Goal: Complete application form: Complete application form

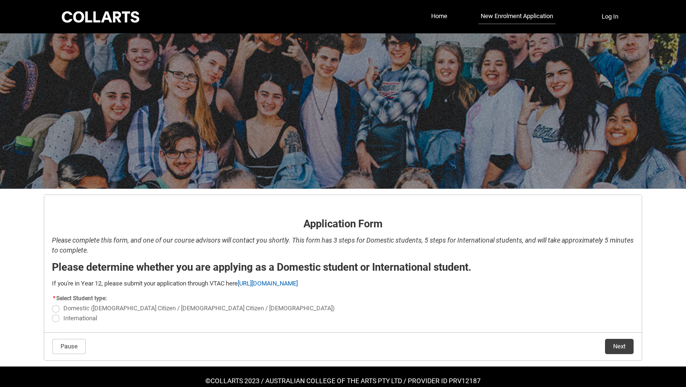
scroll to position [18, 0]
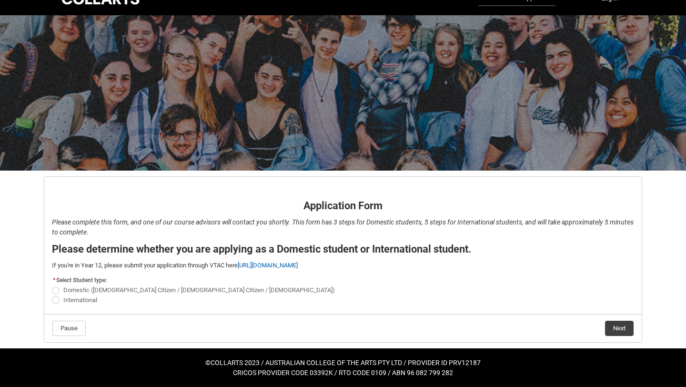
click at [85, 286] on span "Domestic ([DEMOGRAPHIC_DATA] Citizen / [DEMOGRAPHIC_DATA] Citizen / [DEMOGRAPHI…" at bounding box center [198, 289] width 271 height 7
click at [52, 285] on input "Domestic ([DEMOGRAPHIC_DATA] Citizen / [DEMOGRAPHIC_DATA] Citizen / [DEMOGRAPHI…" at bounding box center [51, 285] width 0 height 0
radio input "true"
click at [616, 329] on button "Next" at bounding box center [619, 327] width 29 height 15
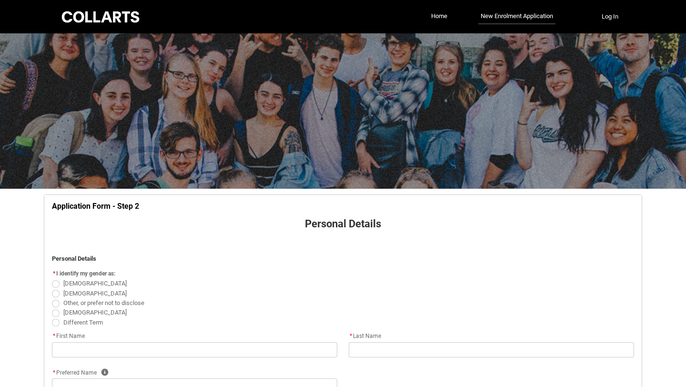
scroll to position [100, 0]
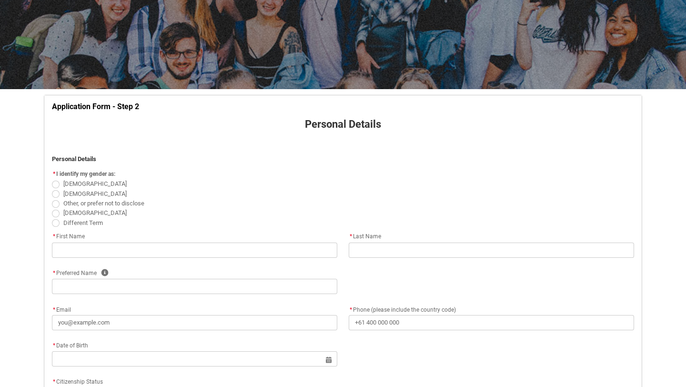
click at [79, 184] on span "[DEMOGRAPHIC_DATA]" at bounding box center [94, 183] width 63 height 7
click at [52, 179] on input "[DEMOGRAPHIC_DATA]" at bounding box center [51, 179] width 0 height 0
radio input "true"
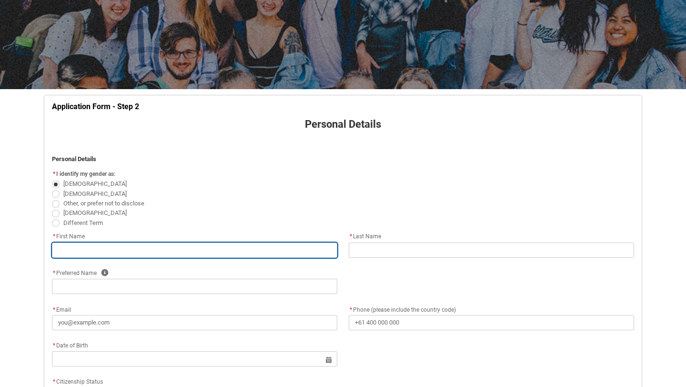
click at [111, 251] on input "REDU_Application_Form_for_Applicant flow" at bounding box center [194, 249] width 285 height 15
type lightning-primitive-input-simple "L"
type input "L"
type lightning-primitive-input-simple "Lu"
type input "Lu"
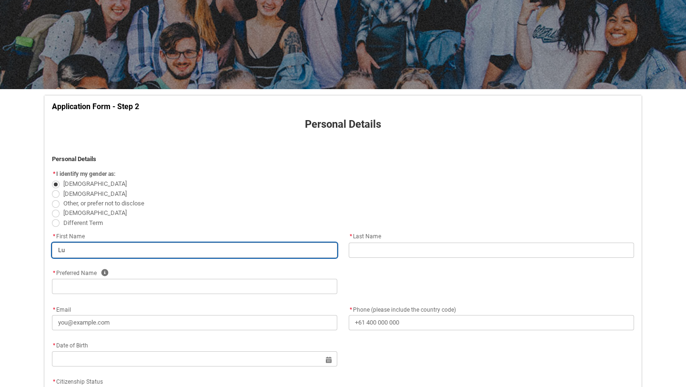
type lightning-primitive-input-simple "Luc"
type input "Luc"
type lightning-primitive-input-simple "[PERSON_NAME]"
type input "[PERSON_NAME]"
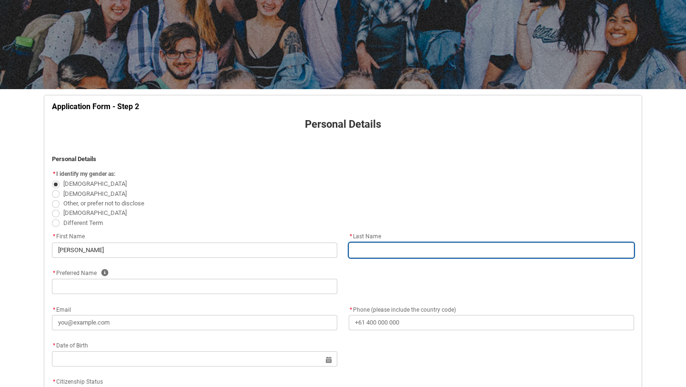
click at [361, 245] on input "REDU_Application_Form_for_Applicant flow" at bounding box center [491, 249] width 285 height 15
type lightning-primitive-input-simple "S"
type input "S"
type lightning-primitive-input-simple "St"
type input "St"
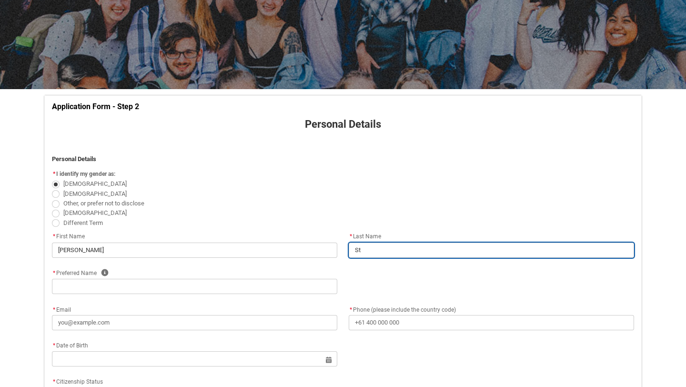
type lightning-primitive-input-simple "Ste"
type input "Ste"
type lightning-primitive-input-simple "Step"
type input "Step"
type lightning-primitive-input-simple "Steph"
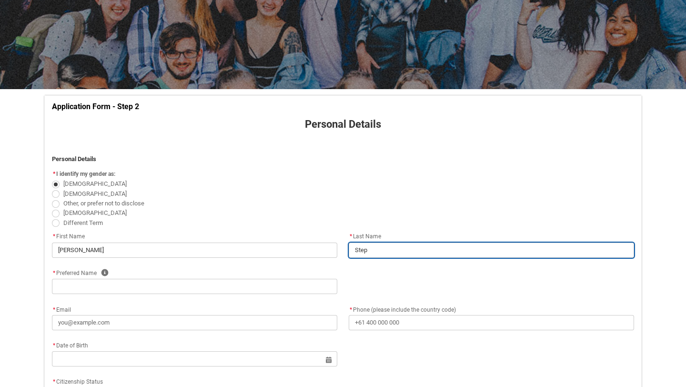
type input "Steph"
type lightning-primitive-input-simple "Stephe"
type input "Stephe"
type lightning-primitive-input-simple "[PERSON_NAME]"
type input "[PERSON_NAME]"
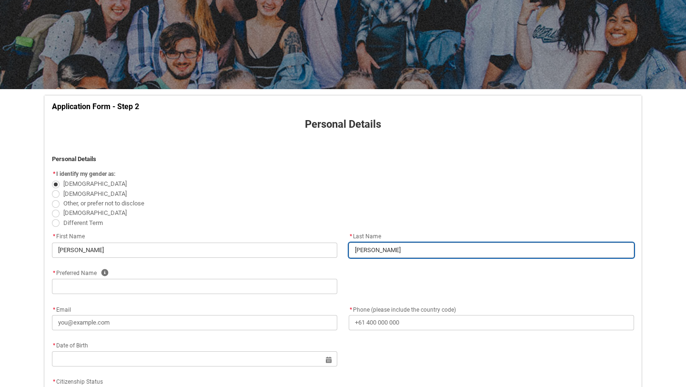
type lightning-primitive-input-simple "[PERSON_NAME]"
type input "[PERSON_NAME]"
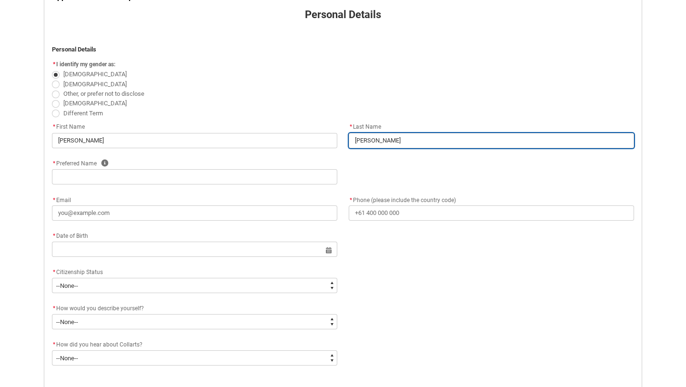
scroll to position [212, 0]
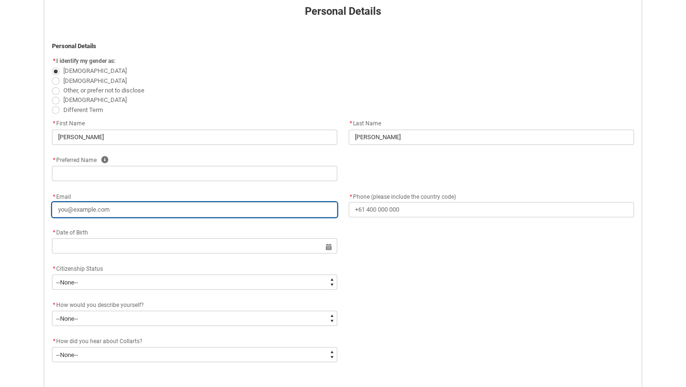
click at [169, 207] on input "* Email" at bounding box center [194, 209] width 285 height 15
type lightning-primitive-input-simple "l"
type input "l"
type lightning-primitive-input-simple "lu"
type input "lu"
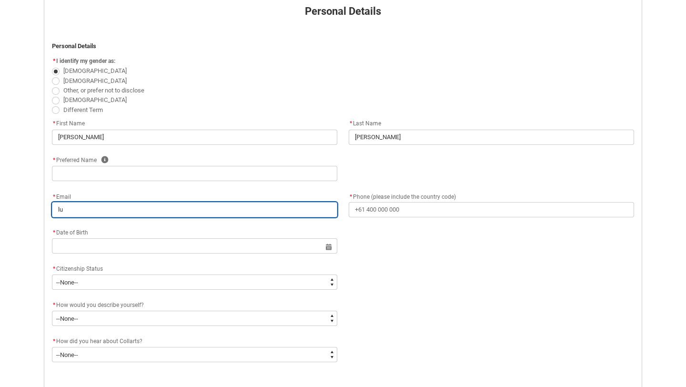
type lightning-primitive-input-simple "luc"
type input "luc"
type lightning-primitive-input-simple "[PERSON_NAME]"
type input "[PERSON_NAME]"
type lightning-primitive-input-simple "lucys"
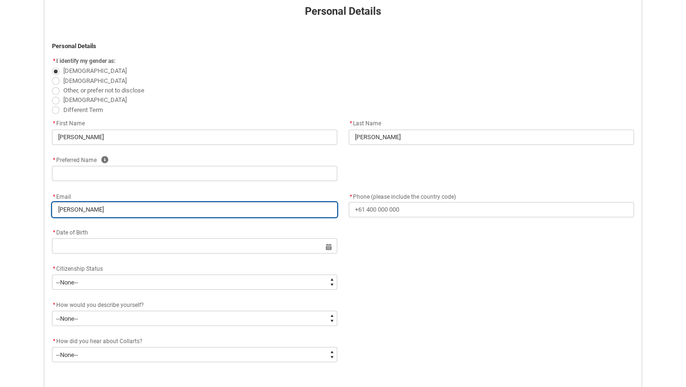
type input "lucys"
type lightning-primitive-input-simple "lucyst"
type input "lucyst"
type lightning-primitive-input-simple "lucyste"
type input "lucyste"
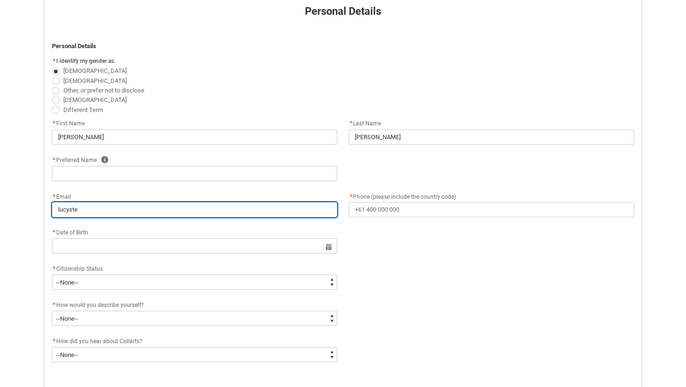
type lightning-primitive-input-simple "lucystep"
type input "lucystep"
type lightning-primitive-input-simple "lucystepe"
type input "lucystepe"
type lightning-primitive-input-simple "lucystepeh"
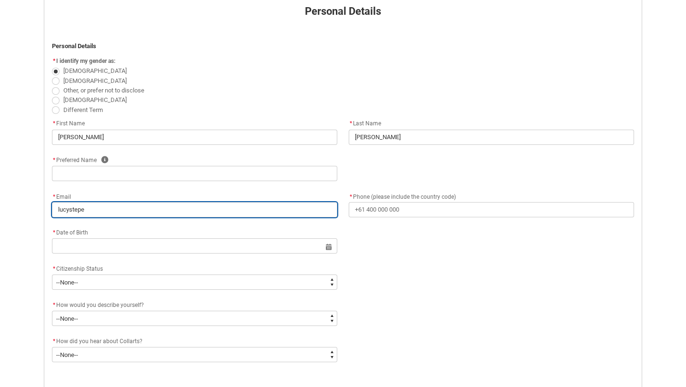
type input "lucystepeh"
type lightning-primitive-input-simple "lucystepe"
type input "lucystepe"
type lightning-primitive-input-simple "lucystep"
type input "lucystep"
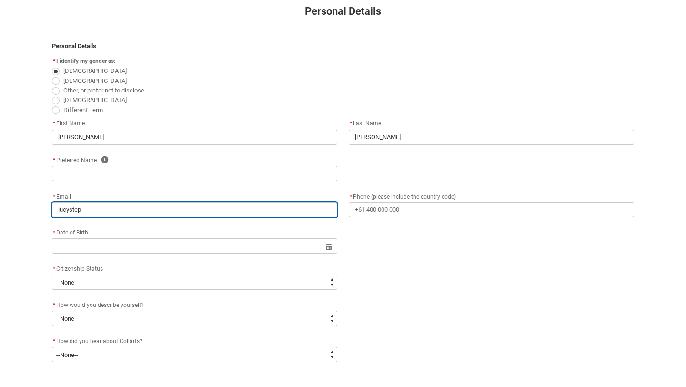
type lightning-primitive-input-simple "lucysteph"
type input "lucysteph"
type lightning-primitive-input-simple "lucystephe"
type input "lucystephe"
type lightning-primitive-input-simple "lucystephen"
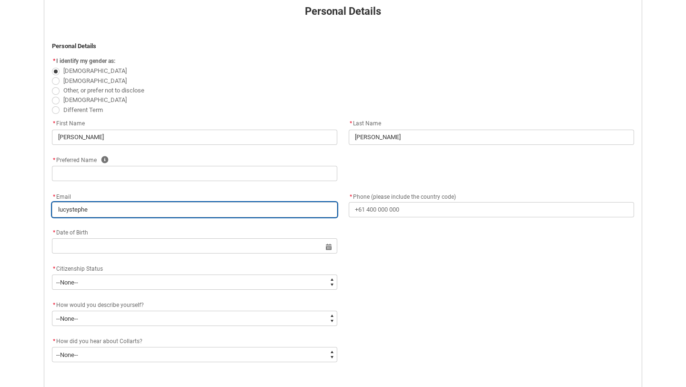
type input "lucystephen"
type lightning-primitive-input-simple "lucystephens"
type input "lucystephens"
type lightning-primitive-input-simple "lucystephens2"
type input "lucystephens2"
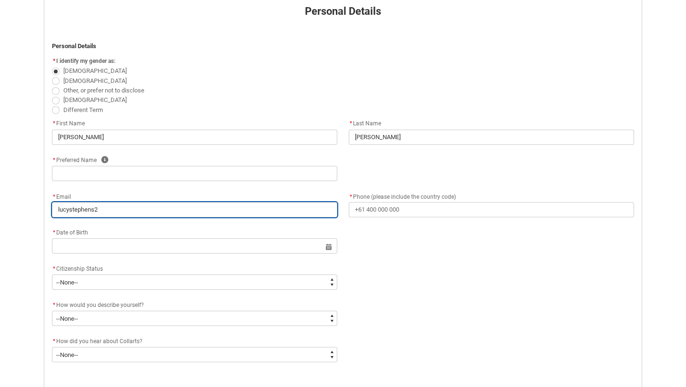
type lightning-primitive-input-simple "lucystephens20"
type input "lucystephens20"
type lightning-primitive-input-simple "lucystephens205"
type input "lucystephens205"
type lightning-primitive-input-simple "lucystephens205@"
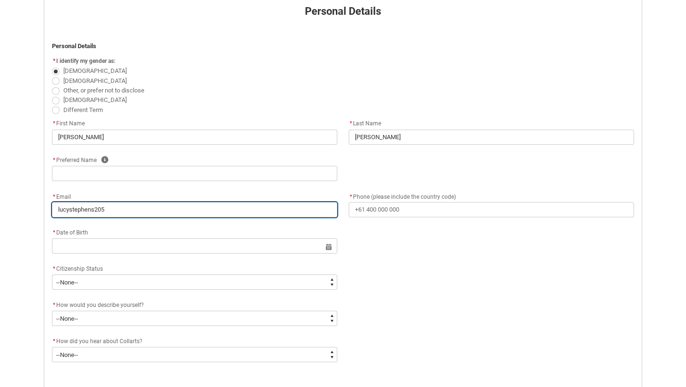
type input "lucystephens205@"
type lightning-primitive-input-simple "lucystephens205@g"
type input "lucystephens205@g"
type lightning-primitive-input-simple "lucystephens205@gm"
type input "lucystephens205@gm"
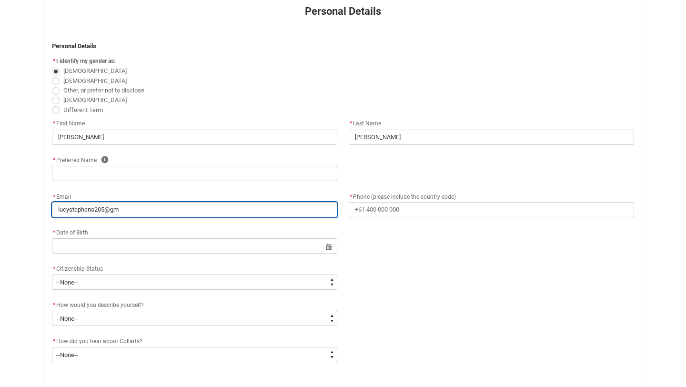
type lightning-primitive-input-simple "lucystephens205@gma"
type input "lucystephens205@gma"
type lightning-primitive-input-simple "lucystephens205@gmai"
type input "lucystephens205@gmai"
type lightning-primitive-input-simple "[EMAIL_ADDRESS]"
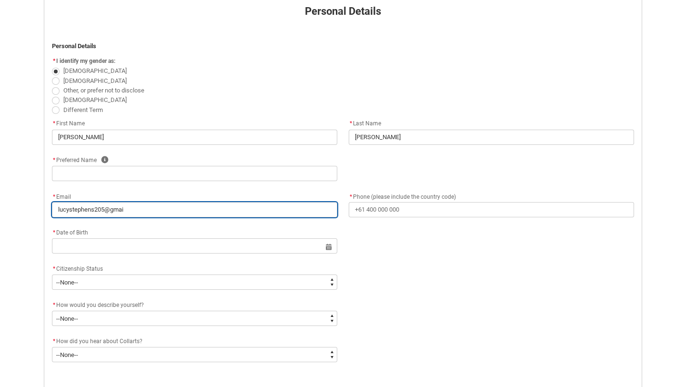
type input "[EMAIL_ADDRESS]"
type lightning-primitive-input-simple "[EMAIL_ADDRESS]."
type input "[EMAIL_ADDRESS]."
type lightning-primitive-input-simple "lucystephens205@gmail.c"
type input "lucystephens205@gmail.c"
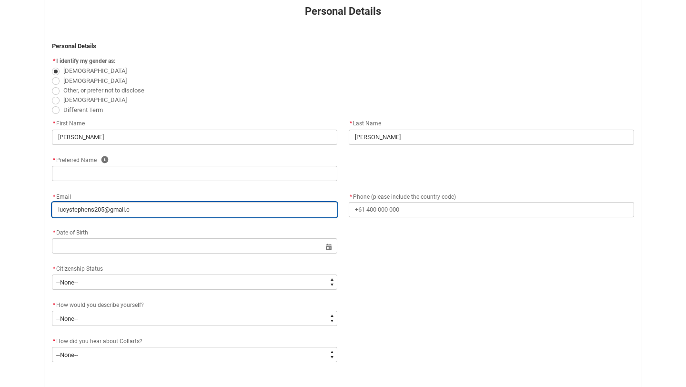
type lightning-primitive-input-simple "[EMAIL_ADDRESS][DOMAIN_NAME]"
type input "[EMAIL_ADDRESS][DOMAIN_NAME]"
type lightning-primitive-input-simple "[EMAIL_ADDRESS][DOMAIN_NAME]"
type input "[EMAIL_ADDRESS][DOMAIN_NAME]"
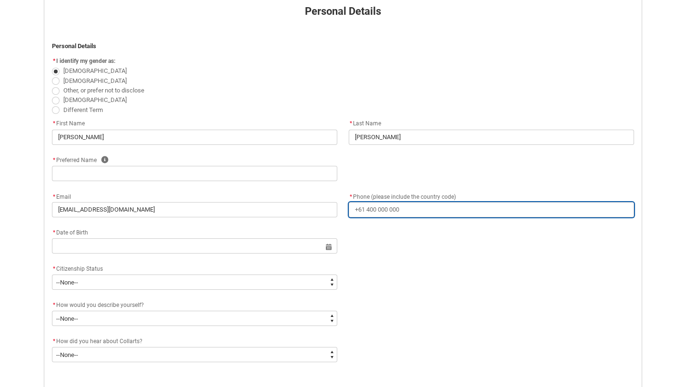
click at [400, 212] on input "* Phone (please include the country code)" at bounding box center [491, 209] width 285 height 15
type lightning-primitive-input-simple "6"
type input "6"
type lightning-primitive-input-simple "61"
type input "61"
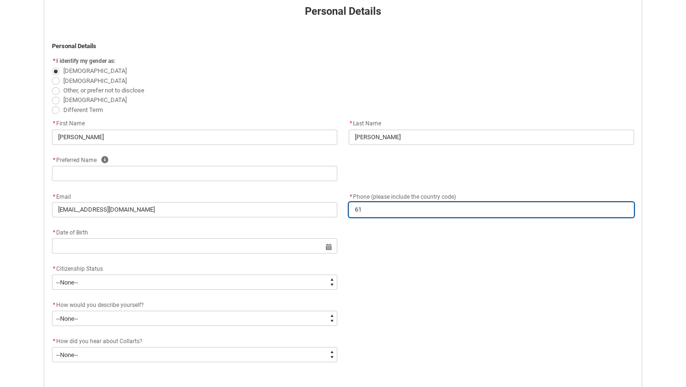
type lightning-primitive-input-simple "61"
type input "61"
type lightning-primitive-input-simple "61"
type input "61"
type lightning-primitive-input-simple "6"
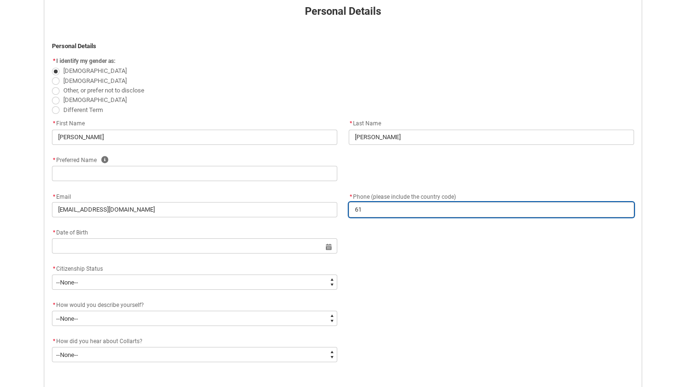
type input "6"
type lightning-primitive-input-simple "="
type input "="
type lightning-primitive-input-simple "=="
type input "=="
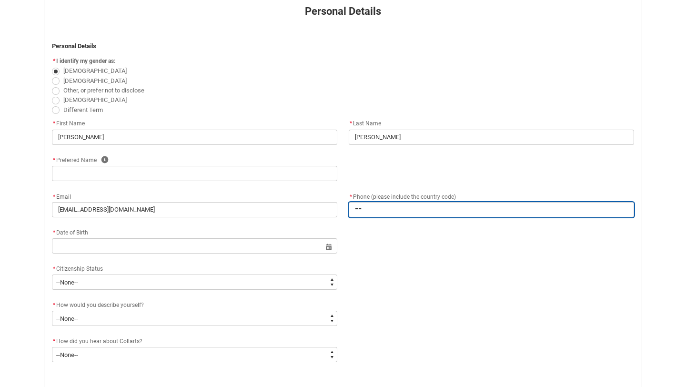
type lightning-primitive-input-simple "="
type input "="
type lightning-primitive-input-simple "+"
type input "+"
type lightning-primitive-input-simple "+6"
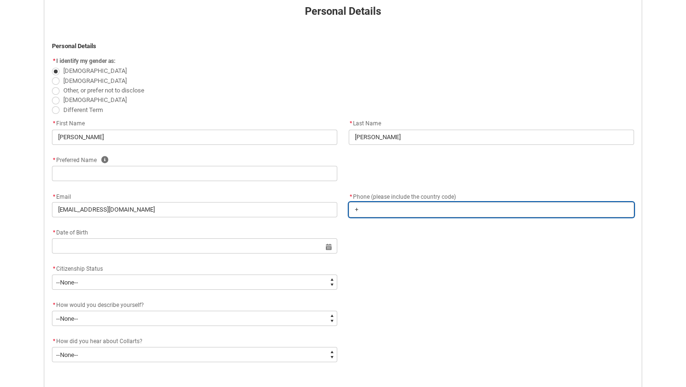
type input "+6"
type lightning-primitive-input-simple "+61"
type input "+61"
type lightning-primitive-input-simple "+61"
type input "+61"
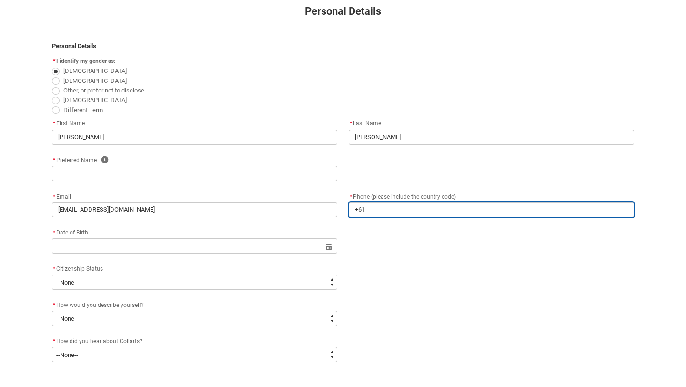
type lightning-primitive-input-simple "+61 4"
type input "+61 4"
type lightning-primitive-input-simple "+61 40"
type input "+61 40"
type lightning-primitive-input-simple "+61 403"
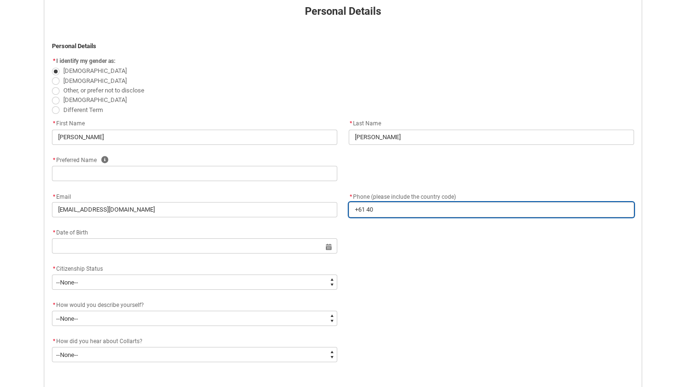
type input "+61 403"
type lightning-primitive-input-simple "+61 403"
type input "+61 403"
type lightning-primitive-input-simple "+61 403 4"
type input "+61 403 4"
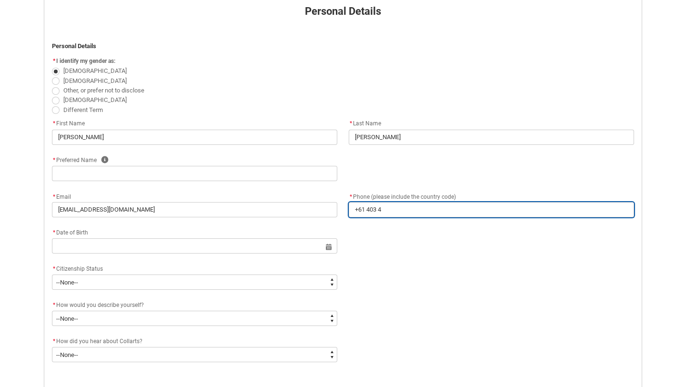
type lightning-primitive-input-simple "[PHONE_NUMBER]"
type input "[PHONE_NUMBER]"
type lightning-primitive-input-simple "[PHONE_NUMBER]"
type input "[PHONE_NUMBER]"
type lightning-primitive-input-simple "[PHONE_NUMBER]"
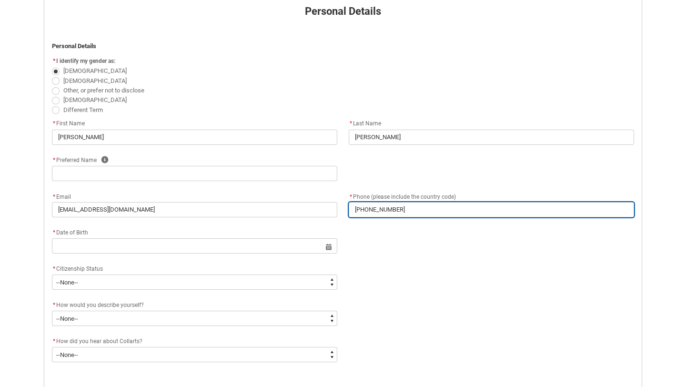
type input "[PHONE_NUMBER]"
type lightning-primitive-input-simple "+61 403 461 7"
type input "+61 403 461 7"
type lightning-primitive-input-simple "+61 403 461 72"
type input "+61 403 461 72"
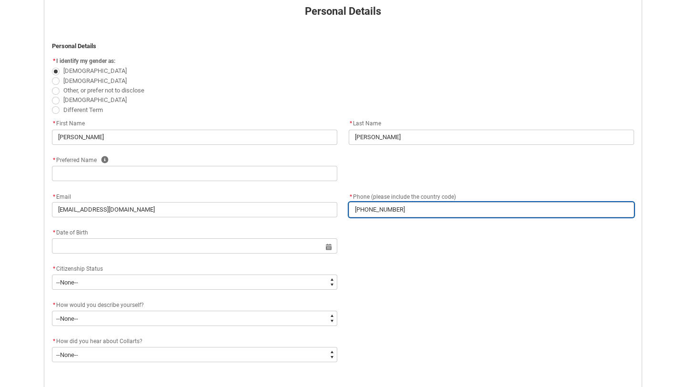
type lightning-primitive-input-simple "[PHONE_NUMBER]"
type input "[PHONE_NUMBER]"
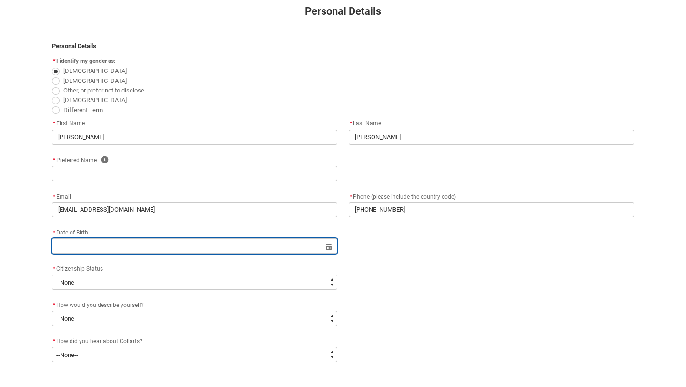
click at [188, 245] on input "REDU_Application_Form_for_Applicant flow" at bounding box center [194, 245] width 285 height 15
select select "2025"
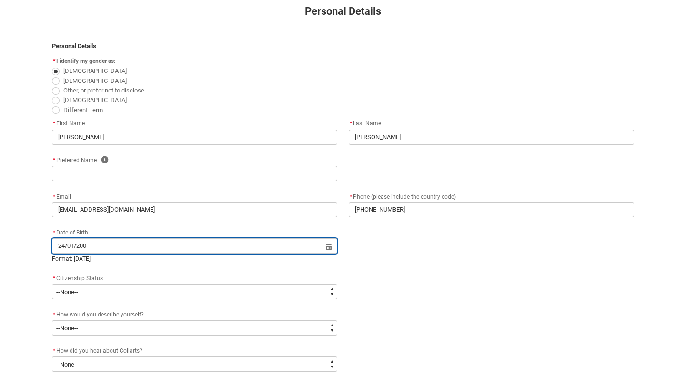
type input "[DATE]"
type lightning-datepicker "[DATE]"
type lightning-input "[DATE]"
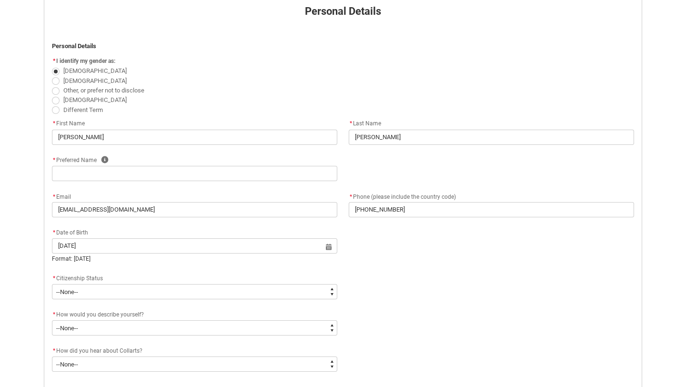
click at [154, 264] on flowruntime-screen-field "* Date of Birth 24/01/2006 Select a date for Format: 31 Dec 2024" at bounding box center [194, 247] width 297 height 40
type input "[DATE]"
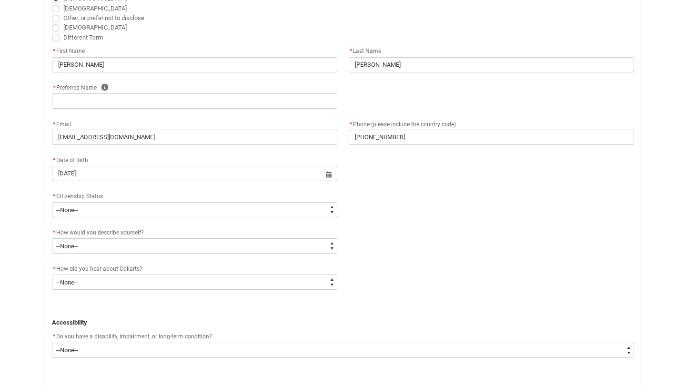
scroll to position [287, 0]
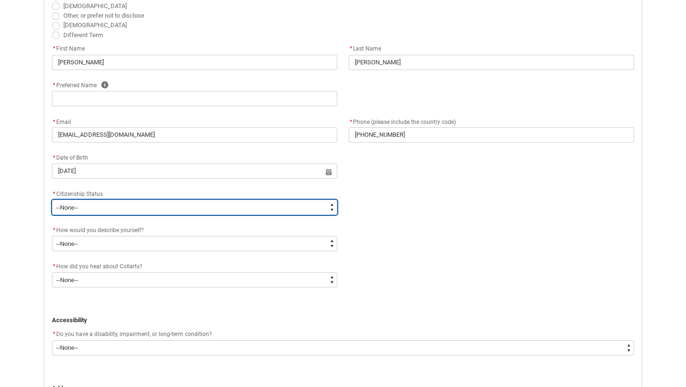
click at [108, 206] on select "--None-- [DEMOGRAPHIC_DATA] Humanitarian Visa [DEMOGRAPHIC_DATA] citizen Other …" at bounding box center [194, 207] width 285 height 15
type lightning-select "Citizenship.1"
click at [52, 200] on select "--None-- [DEMOGRAPHIC_DATA] Humanitarian Visa [DEMOGRAPHIC_DATA] citizen Other …" at bounding box center [194, 207] width 285 height 15
select select "Citizenship.1"
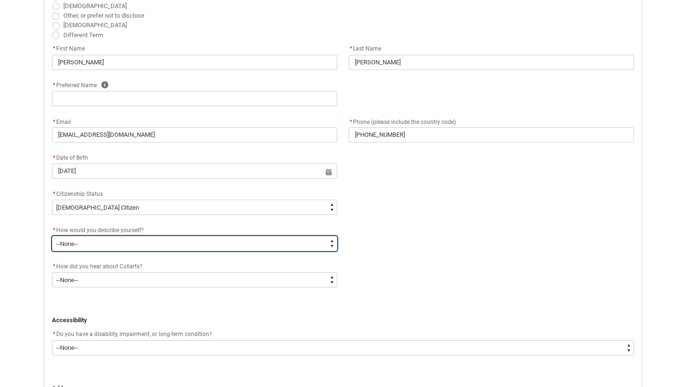
click at [115, 247] on select "--None-- I'm currently in Year 12 and planning what I'll do after school I've c…" at bounding box center [194, 243] width 285 height 15
type lightning-select "HSLC_Domestic_c"
click at [52, 236] on select "--None-- I'm currently in Year 12 and planning what I'll do after school I've c…" at bounding box center [194, 243] width 285 height 15
select select "HSLC_Domestic_c"
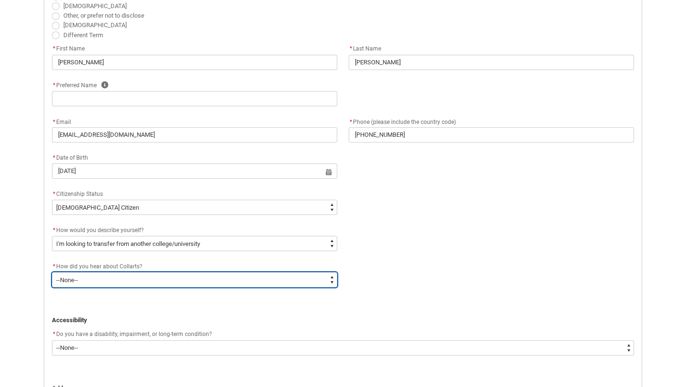
click at [231, 282] on select "--None-- Advertising - Facebook Advertising - Google Advertising - Instagram Ad…" at bounding box center [194, 279] width 285 height 15
type lightning-select "Heard_About_Collarts_Picklist.Word of mouth"
click at [52, 272] on select "--None-- Advertising - Facebook Advertising - Google Advertising - Instagram Ad…" at bounding box center [194, 279] width 285 height 15
select select "Heard_About_Collarts_Picklist.Word of mouth"
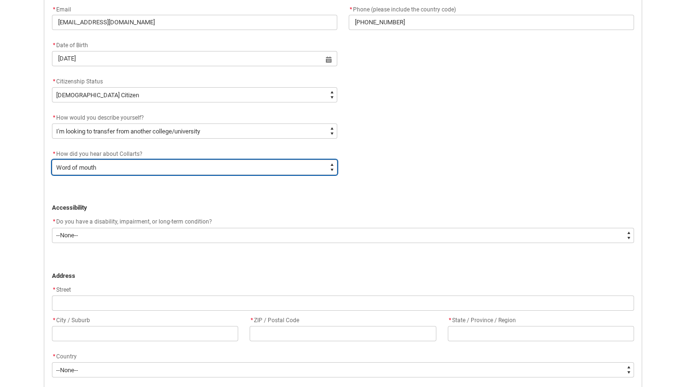
scroll to position [400, 0]
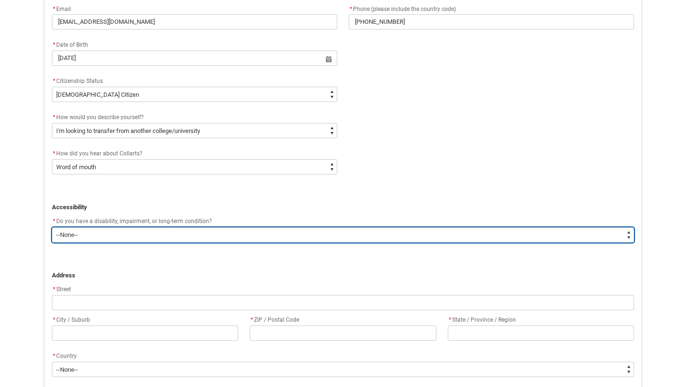
click at [255, 237] on select "--None-- Yes No" at bounding box center [343, 234] width 582 height 15
type lightning-select "No_TextChoice"
click at [52, 227] on select "--None-- Yes No" at bounding box center [343, 234] width 582 height 15
select select "No_TextChoice"
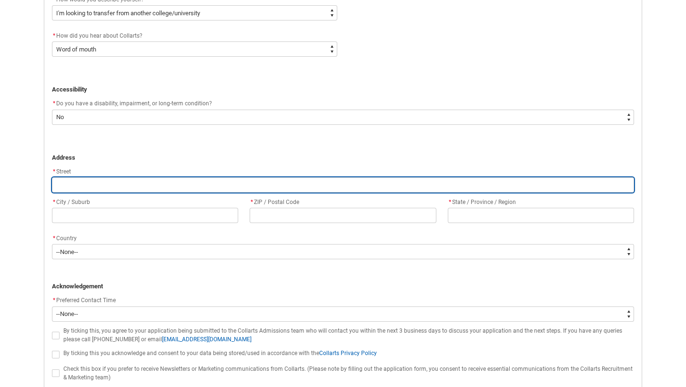
click at [183, 184] on input "REDU_Application_Form_for_Applicant flow" at bounding box center [343, 184] width 582 height 15
type lightning-primitive-input-simple "1"
type input "1"
type lightning-primitive-input-simple "10"
type input "10"
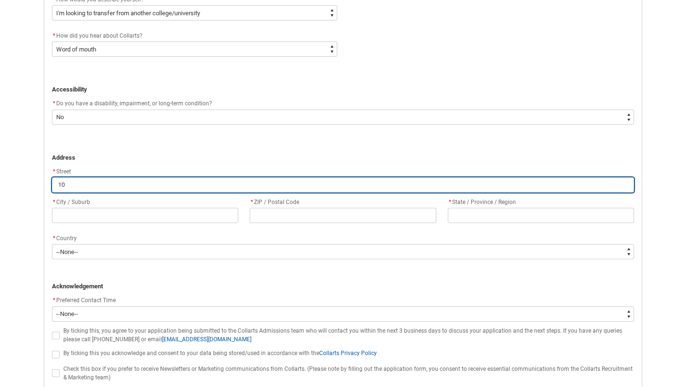
type lightning-primitive-input-simple "102"
type input "102"
type lightning-primitive-input-simple "102/"
type input "102/"
type lightning-primitive-input-simple "102/1"
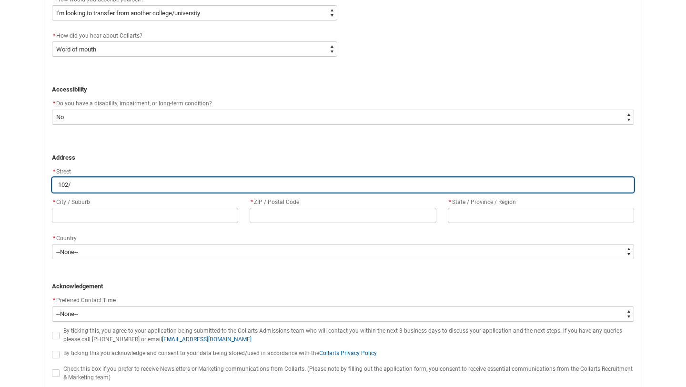
type input "102/1"
type lightning-primitive-input-simple "102/10"
type input "102/10"
type lightning-primitive-input-simple "102/10"
type input "102/10"
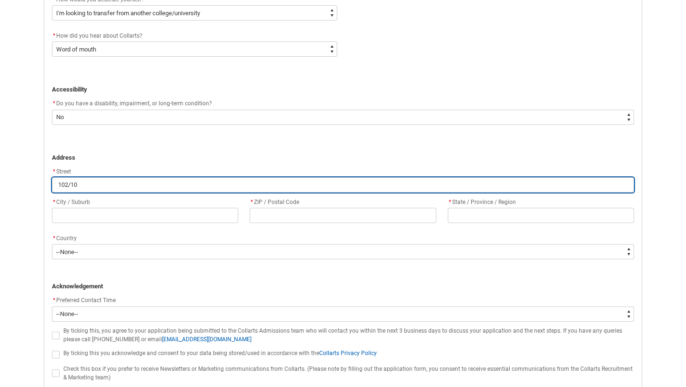
type lightning-primitive-input-simple "102/10 )"
type input "102/10 )"
type lightning-primitive-input-simple "102/10"
type input "102/10"
type lightning-primitive-input-simple "102/10 P"
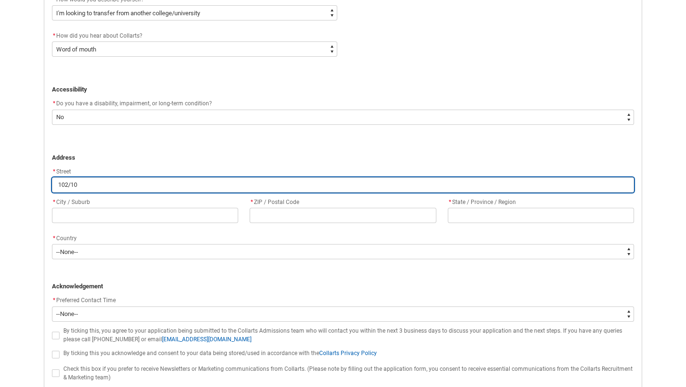
type input "102/10 P"
type lightning-primitive-input-simple "102/10 Po"
type input "102/10 Po"
type lightning-primitive-input-simple "102/10 Por"
type input "102/10 Por"
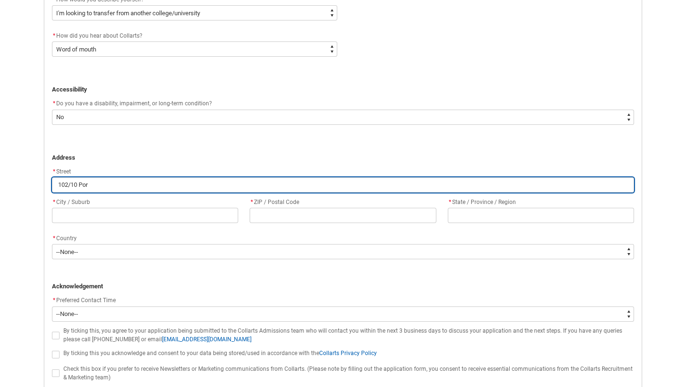
type lightning-primitive-input-simple "102/10 Port"
type input "102/10 Port"
type lightning-primitive-input-simple "102/10 Porte"
type input "102/10 Porte"
type lightning-primitive-input-simple "102/10 [PERSON_NAME]"
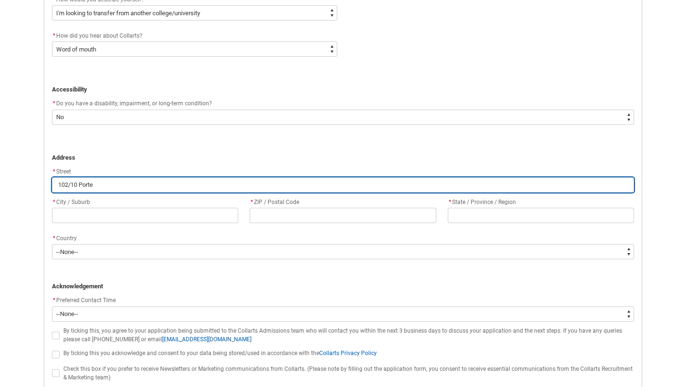
type input "102/10 [PERSON_NAME]"
type lightning-primitive-input-simple "102/10 [PERSON_NAME]"
type input "102/10 [PERSON_NAME]"
type lightning-primitive-input-simple "102/10 [PERSON_NAME] S"
type input "102/10 [PERSON_NAME] S"
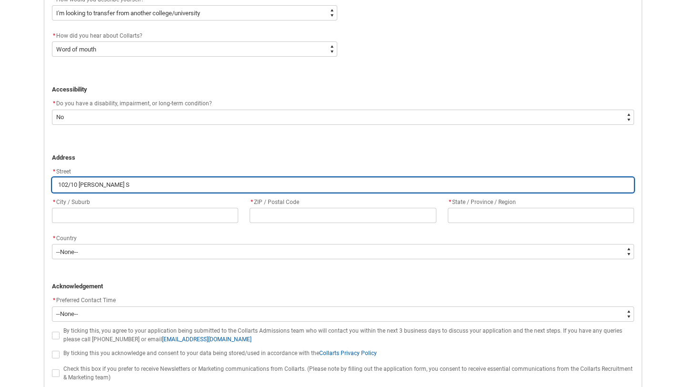
type lightning-primitive-input-simple "[STREET_ADDRESS][PERSON_NAME]"
type input "[STREET_ADDRESS][PERSON_NAME]"
type lightning-primitive-input-simple "[STREET_ADDRESS][PERSON_NAME]"
type input "[STREET_ADDRESS][PERSON_NAME]"
type lightning-primitive-input-simple "[STREET_ADDRESS][PERSON_NAME]"
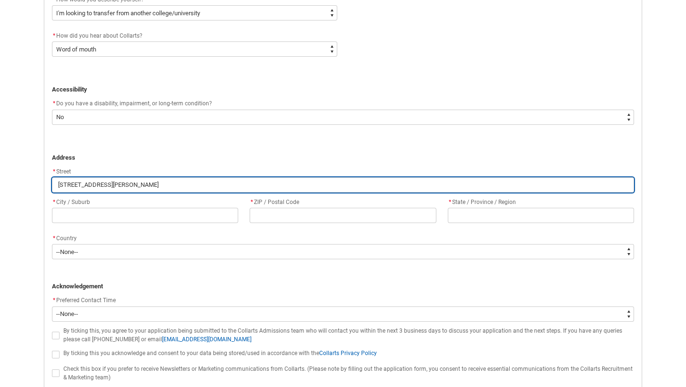
type input "[STREET_ADDRESS][PERSON_NAME]"
type lightning-primitive-input-simple "[STREET_ADDRESS][PERSON_NAME]"
type input "[STREET_ADDRESS][PERSON_NAME]"
type lightning-primitive-input-simple "[STREET_ADDRESS][PERSON_NAME]"
type input "[STREET_ADDRESS][PERSON_NAME]"
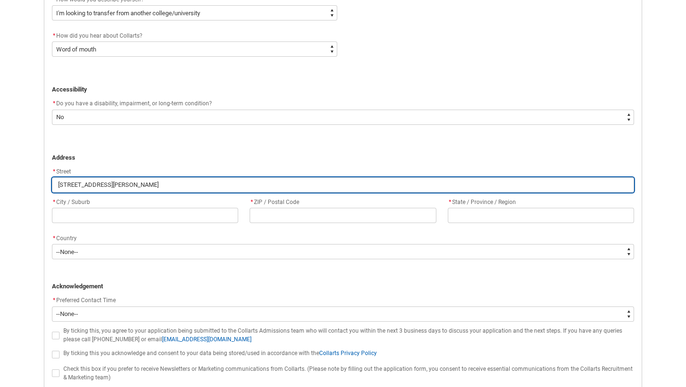
type lightning-primitive-input-simple "[STREET_ADDRESS][PERSON_NAME]"
type input "[STREET_ADDRESS][PERSON_NAME]"
type lightning-primitive-input-simple "102/10 Porter Street P"
type input "102/10 Porter Street P"
type lightning-primitive-input-simple "[STREET_ADDRESS][PERSON_NAME]"
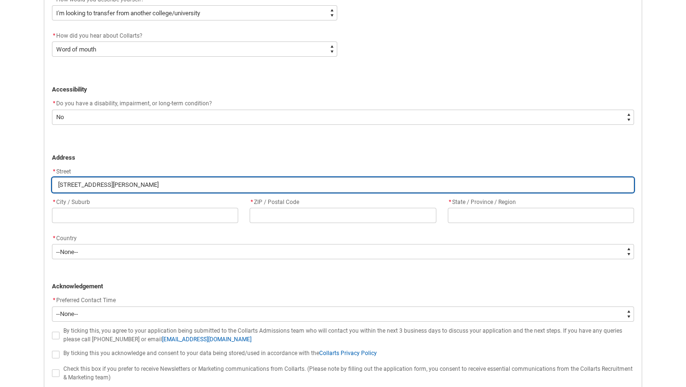
type input "[STREET_ADDRESS][PERSON_NAME]"
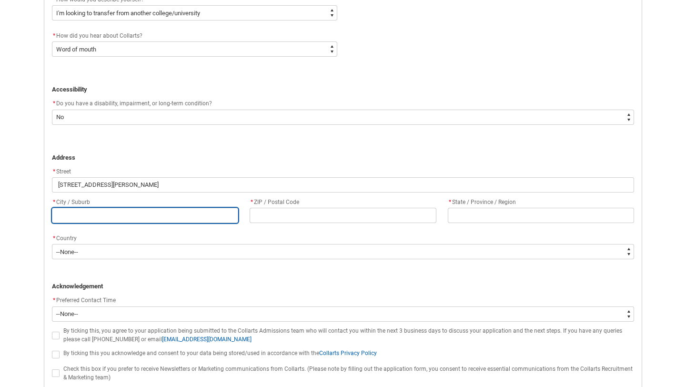
click at [76, 218] on input "REDU_Application_Form_for_Applicant flow" at bounding box center [145, 215] width 186 height 15
type lightning-primitive-input-simple "P"
type input "P"
type lightning-primitive-input-simple "Pr"
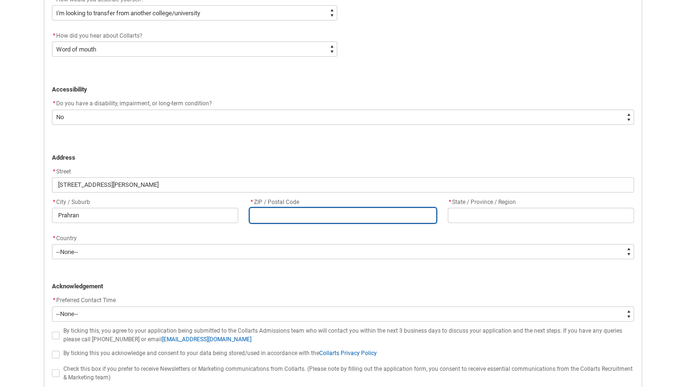
click at [300, 213] on input "REDU_Application_Form_for_Applicant flow" at bounding box center [343, 215] width 186 height 15
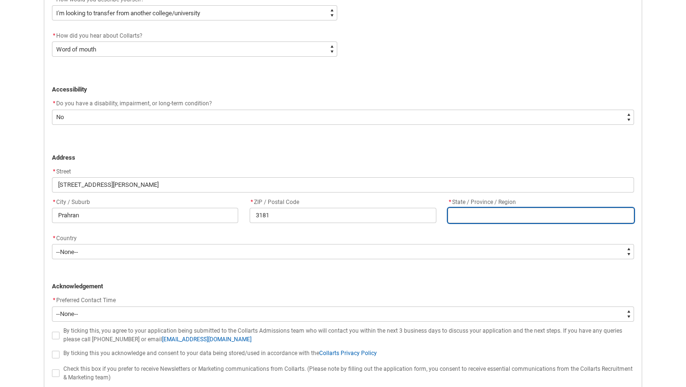
click at [498, 216] on input "REDU_Application_Form_for_Applicant flow" at bounding box center [541, 215] width 186 height 15
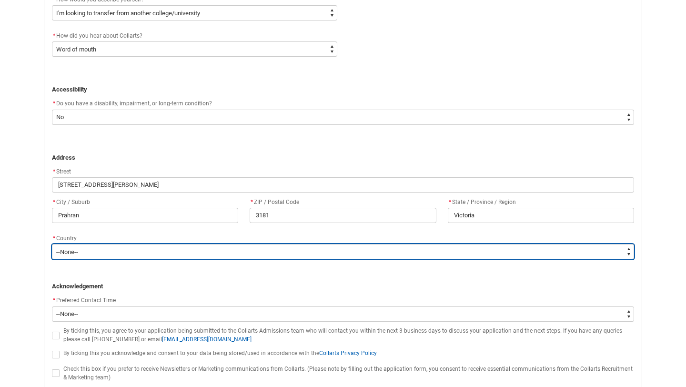
click at [291, 253] on select "--None-- [GEOGRAPHIC_DATA] ([GEOGRAPHIC_DATA]) [GEOGRAPHIC_DATA] [GEOGRAPHIC_DA…" at bounding box center [343, 251] width 582 height 15
click at [52, 244] on select "--None-- [GEOGRAPHIC_DATA] ([GEOGRAPHIC_DATA]) [GEOGRAPHIC_DATA] [GEOGRAPHIC_DA…" at bounding box center [343, 251] width 582 height 15
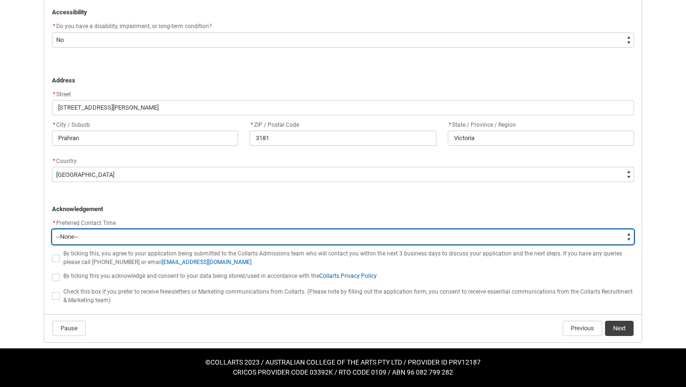
click at [186, 236] on select "--None-- Morning (9:00AM-12:00PM) Afternoon (12:00PM-5:00PM)" at bounding box center [343, 236] width 582 height 15
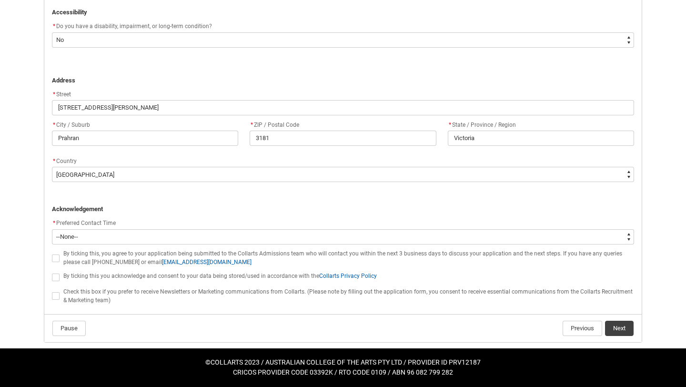
click at [54, 258] on span "REDU_Application_Form_for_Applicant flow" at bounding box center [56, 258] width 8 height 8
click at [52, 253] on input "REDU_Application_Form_for_Applicant flow" at bounding box center [51, 252] width 0 height 0
click at [54, 276] on span "REDU_Application_Form_for_Applicant flow" at bounding box center [56, 277] width 8 height 8
click at [52, 272] on input "REDU_Application_Form_for_Applicant flow" at bounding box center [51, 271] width 0 height 0
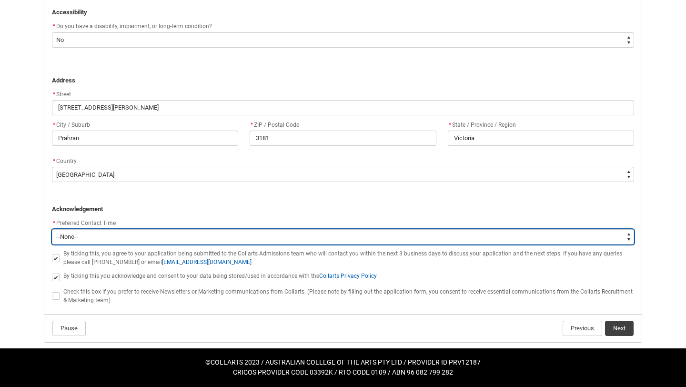
click at [101, 236] on select "--None-- Morning (9:00AM-12:00PM) Afternoon (12:00PM-5:00PM)" at bounding box center [343, 236] width 582 height 15
click at [52, 229] on select "--None-- Morning (9:00AM-12:00PM) Afternoon (12:00PM-5:00PM)" at bounding box center [343, 236] width 582 height 15
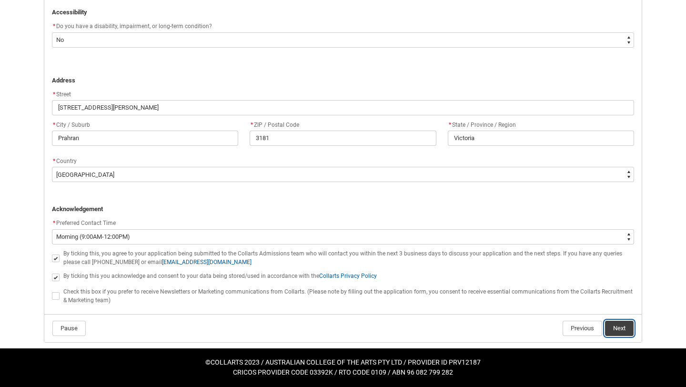
click at [621, 325] on button "Next" at bounding box center [619, 327] width 29 height 15
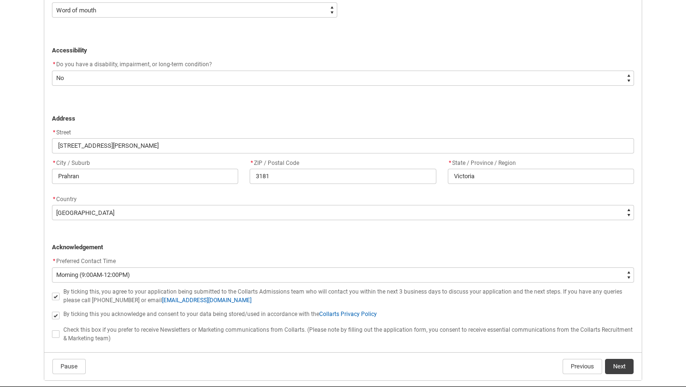
scroll to position [604, 0]
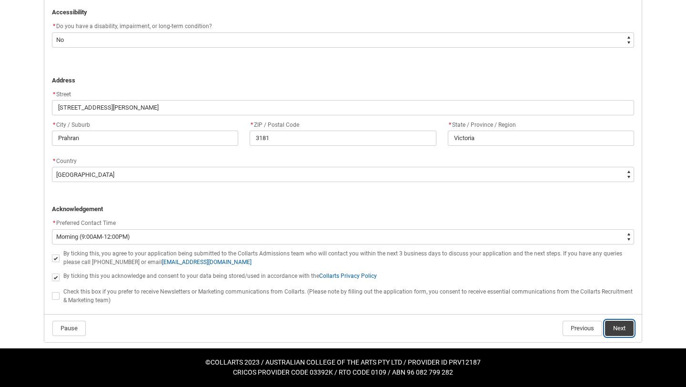
click at [617, 331] on button "Next" at bounding box center [619, 327] width 29 height 15
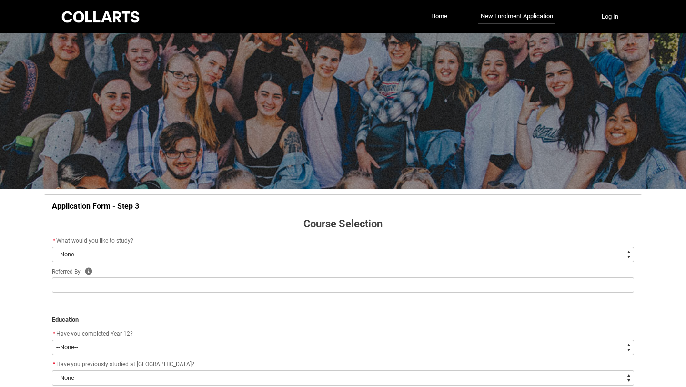
scroll to position [100, 0]
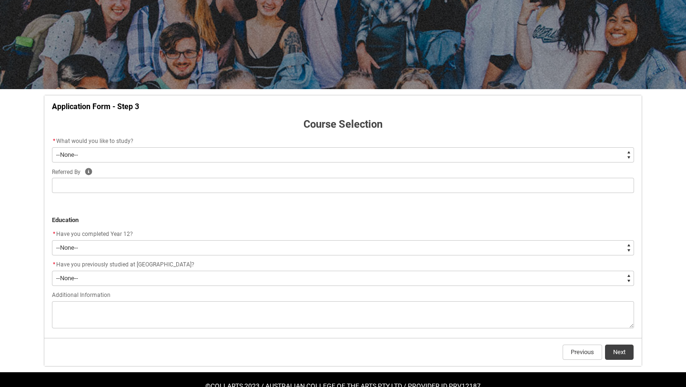
click at [218, 157] on select "--None-- Diploma Bachelor Post Graduate" at bounding box center [343, 154] width 582 height 15
click at [52, 147] on select "--None-- Diploma Bachelor Post Graduate" at bounding box center [343, 154] width 582 height 15
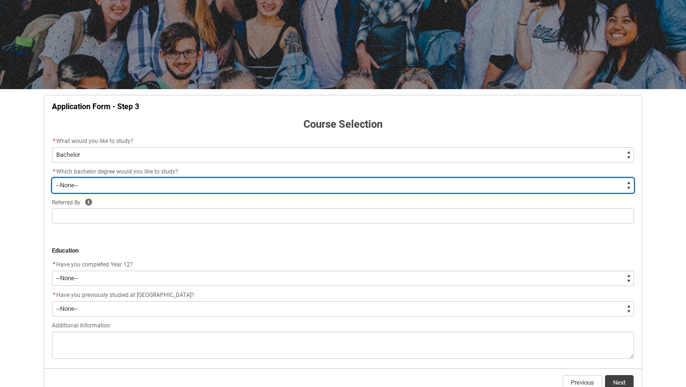
click at [213, 181] on select "--None-- Bachelor of 2D Animation Bachelor of Applied Business (Entertainment M…" at bounding box center [343, 185] width 582 height 15
click at [340, 183] on select "--None-- Bachelor of 2D Animation Bachelor of Applied Business (Entertainment M…" at bounding box center [343, 185] width 582 height 15
click at [52, 178] on select "--None-- Bachelor of 2D Animation Bachelor of Applied Business (Entertainment M…" at bounding box center [343, 185] width 582 height 15
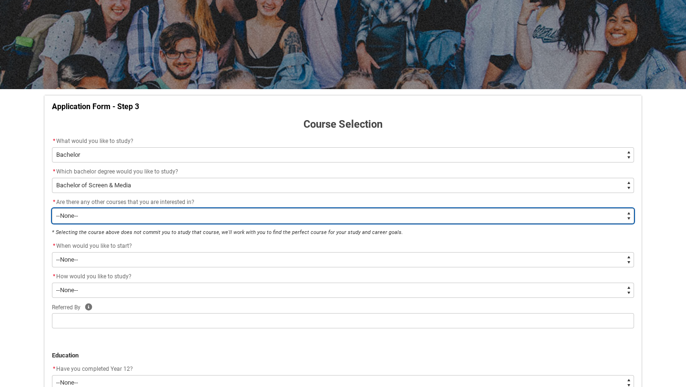
click at [217, 217] on select "--None-- Yes No" at bounding box center [343, 215] width 582 height 15
click at [52, 208] on select "--None-- Yes No" at bounding box center [343, 215] width 582 height 15
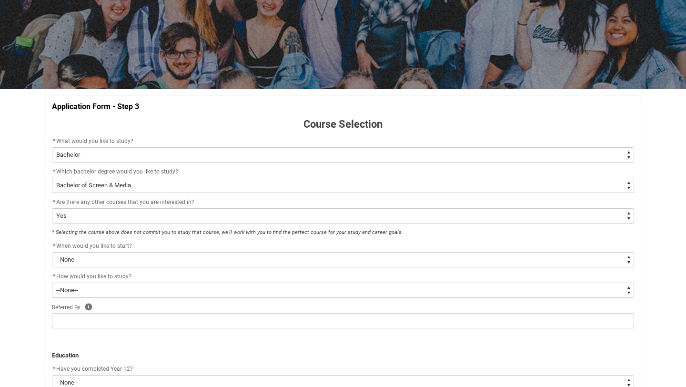
click at [234, 234] on em "* Selecting the course above does not commit you to study that course, we'll wo…" at bounding box center [227, 232] width 351 height 6
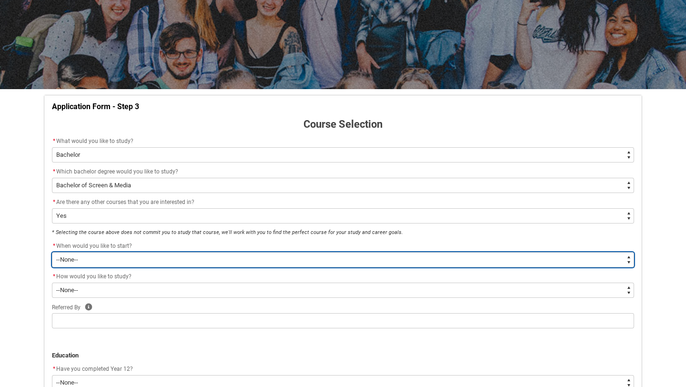
click at [213, 262] on select "--None-- Trimester 1 2026, starting [DATE]" at bounding box center [343, 259] width 582 height 15
click at [52, 252] on select "--None-- Trimester 1 2026, starting [DATE]" at bounding box center [343, 259] width 582 height 15
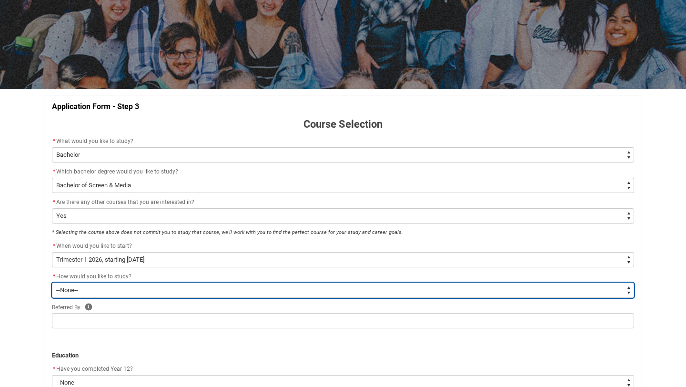
click at [202, 287] on select "--None-- On-campus" at bounding box center [343, 289] width 582 height 15
click at [52, 282] on select "--None-- On-campus" at bounding box center [343, 289] width 582 height 15
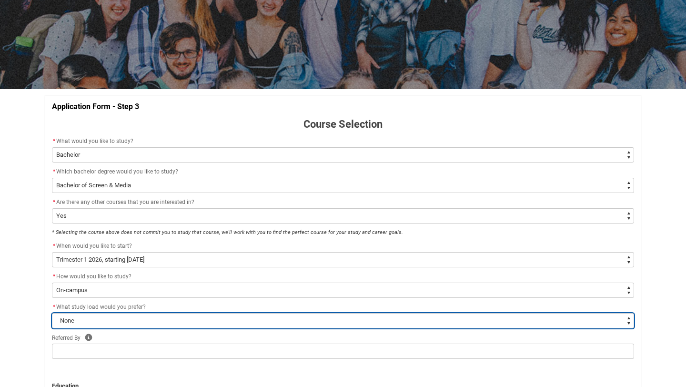
click at [187, 318] on select "--None-- Full-time Part-time" at bounding box center [343, 320] width 582 height 15
click at [52, 313] on select "--None-- Full-time Part-time" at bounding box center [343, 320] width 582 height 15
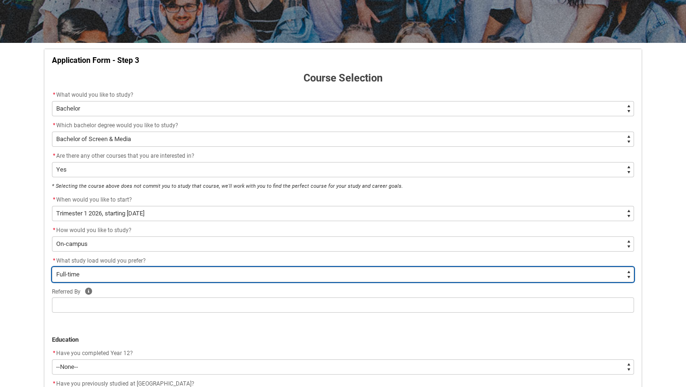
scroll to position [165, 0]
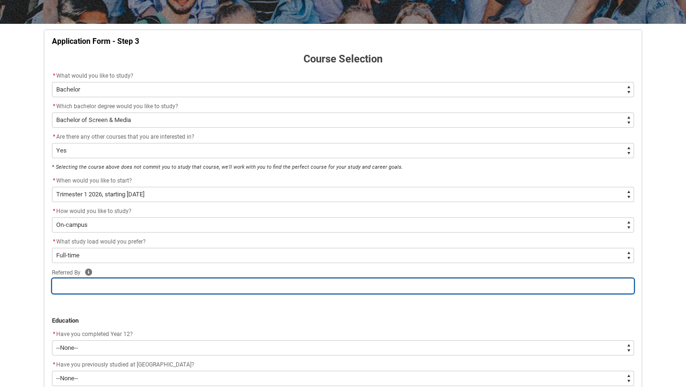
click at [169, 289] on input "REDU_Application_Form_for_Applicant flow" at bounding box center [343, 285] width 582 height 15
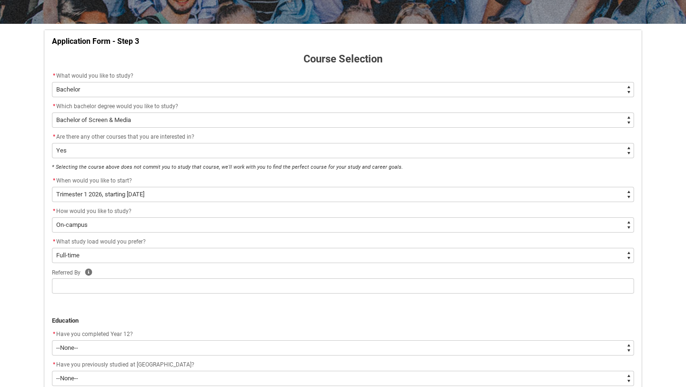
click at [120, 313] on p "REDU_Application_Form_for_Applicant flow" at bounding box center [343, 311] width 582 height 10
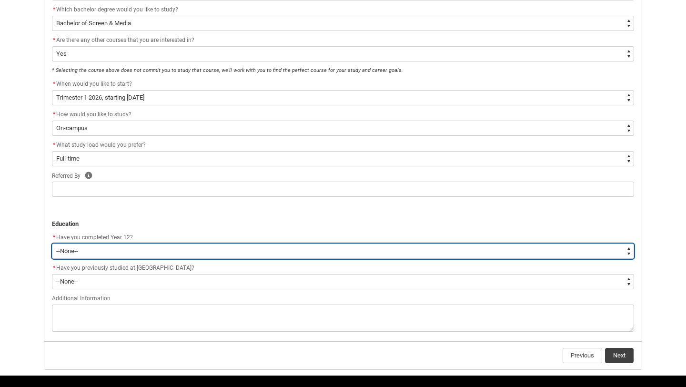
click at [128, 251] on select "--None-- Yes No Other" at bounding box center [343, 250] width 582 height 15
click at [52, 243] on select "--None-- Yes No Other" at bounding box center [343, 250] width 582 height 15
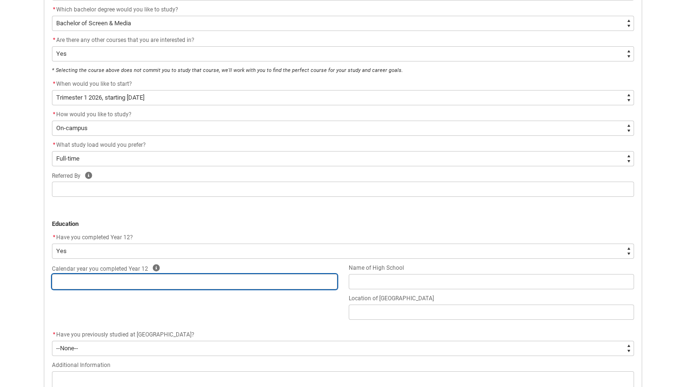
click at [150, 286] on input "REDU_Application_Form_for_Applicant flow" at bounding box center [194, 281] width 285 height 15
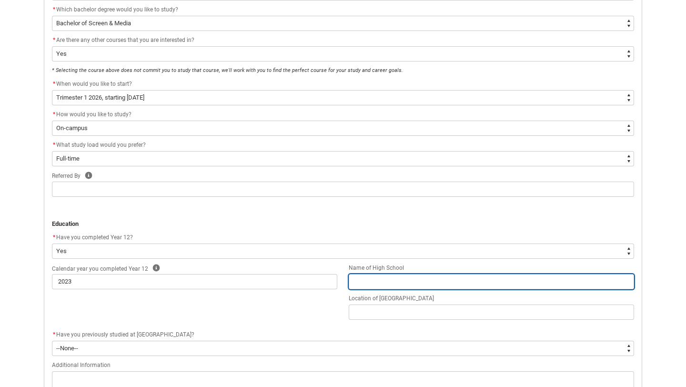
click at [399, 285] on input "REDU_Application_Form_for_Applicant flow" at bounding box center [491, 281] width 285 height 15
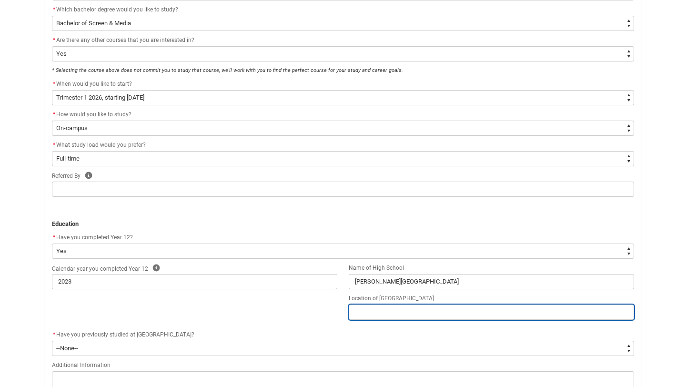
click at [398, 310] on input "REDU_Application_Form_for_Applicant flow" at bounding box center [491, 311] width 285 height 15
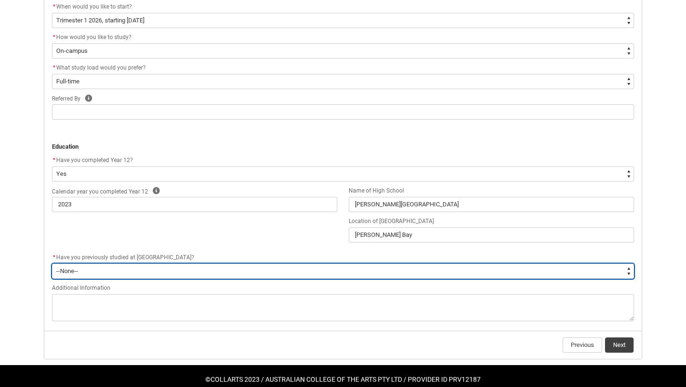
click at [228, 273] on select "--None-- Yes No" at bounding box center [343, 270] width 582 height 15
click at [52, 263] on select "--None-- Yes No" at bounding box center [343, 270] width 582 height 15
click at [230, 277] on select "--None-- Yes No" at bounding box center [343, 270] width 582 height 15
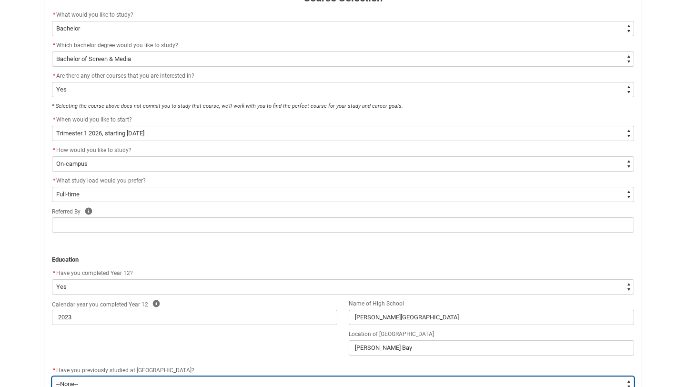
scroll to position [209, 0]
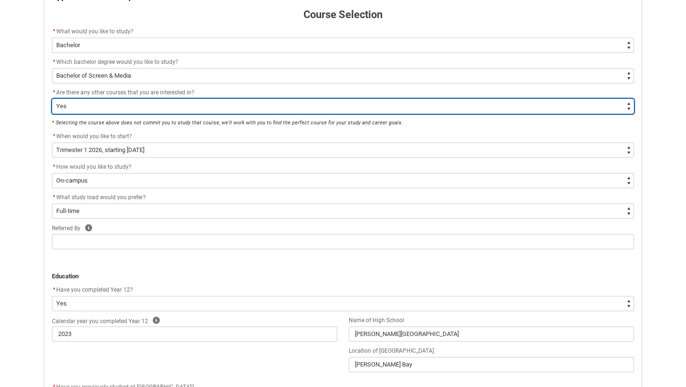
click at [201, 106] on select "--None-- Yes No" at bounding box center [343, 106] width 582 height 15
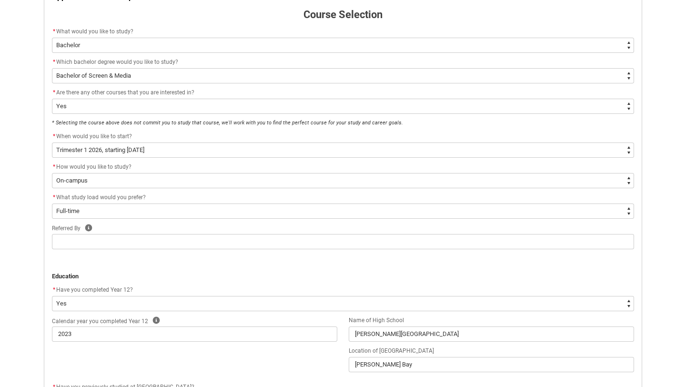
click at [219, 128] on flowruntime-screen-field "* Selecting the course above does not commit you to study that course, we'll wo…" at bounding box center [342, 124] width 593 height 13
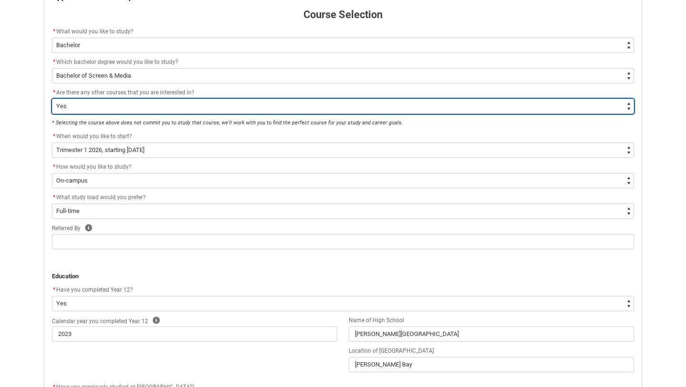
click at [228, 103] on select "--None-- Yes No" at bounding box center [343, 106] width 582 height 15
click at [52, 99] on select "--None-- Yes No" at bounding box center [343, 106] width 582 height 15
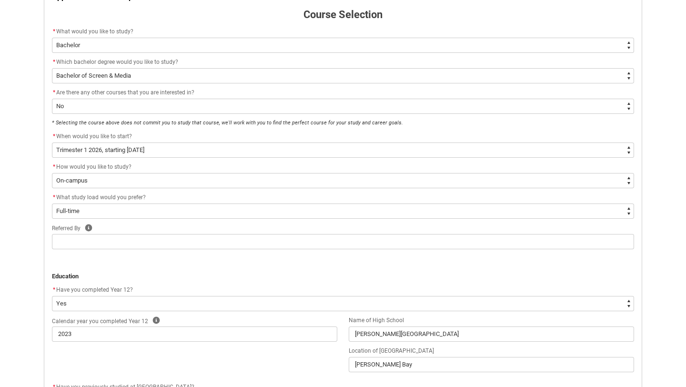
click at [224, 125] on em "* Selecting the course above does not commit you to study that course, we'll wo…" at bounding box center [227, 123] width 351 height 6
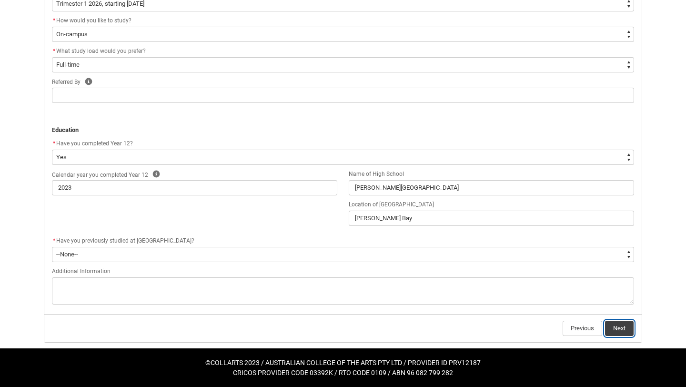
click at [617, 328] on button "Next" at bounding box center [619, 327] width 29 height 15
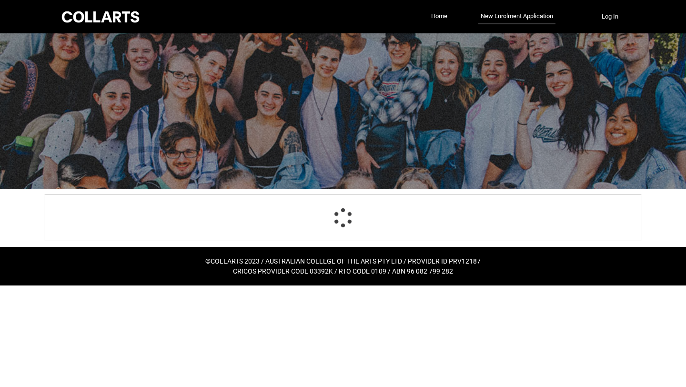
scroll to position [0, 0]
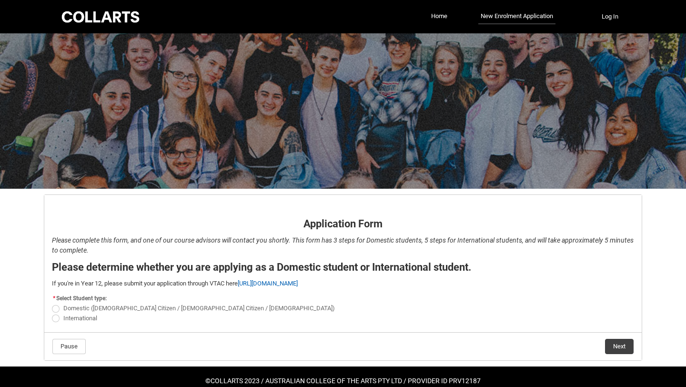
click at [92, 309] on span "Domestic ([DEMOGRAPHIC_DATA] Citizen / [DEMOGRAPHIC_DATA] Citizen / [DEMOGRAPHI…" at bounding box center [198, 307] width 271 height 7
click at [52, 303] on input "Domestic ([DEMOGRAPHIC_DATA] Citizen / [DEMOGRAPHIC_DATA] Citizen / [DEMOGRAPHI…" at bounding box center [51, 303] width 0 height 0
radio input "true"
click at [622, 343] on button "Next" at bounding box center [619, 346] width 29 height 15
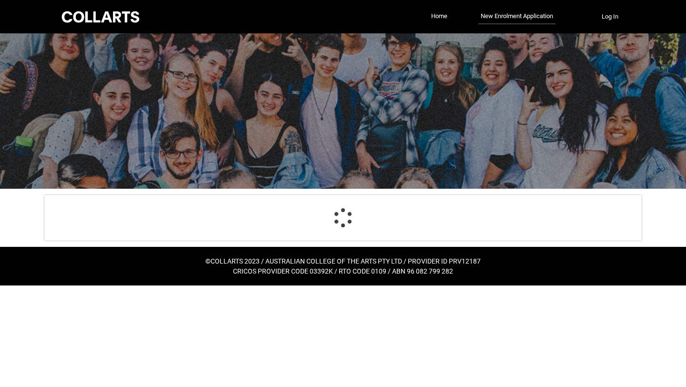
scroll to position [100, 0]
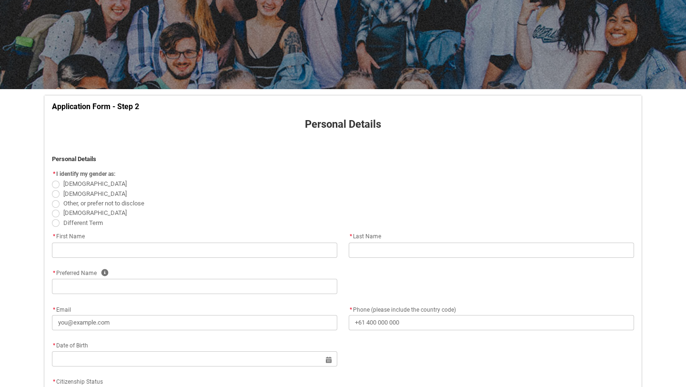
click at [55, 183] on span "REDU_Application_Form_for_Applicant flow" at bounding box center [56, 184] width 8 height 8
click at [52, 179] on input "[DEMOGRAPHIC_DATA]" at bounding box center [51, 179] width 0 height 0
radio input "true"
click at [137, 261] on flowruntime-screen-field "* First Name" at bounding box center [194, 246] width 297 height 30
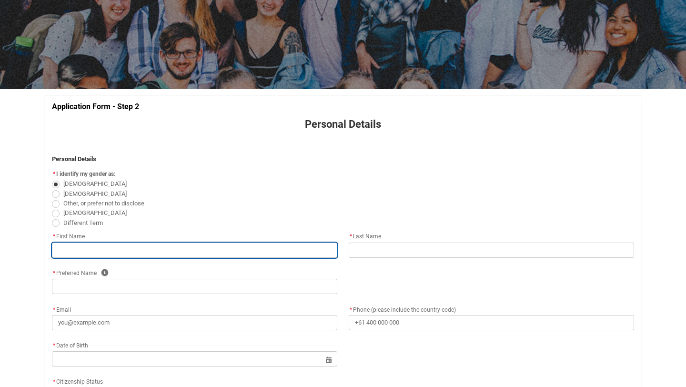
click at [137, 253] on input "REDU_Application_Form_for_Applicant flow" at bounding box center [194, 249] width 285 height 15
type lightning-primitive-input-simple "L"
type input "L"
type lightning-primitive-input-simple "Lu"
type input "Lu"
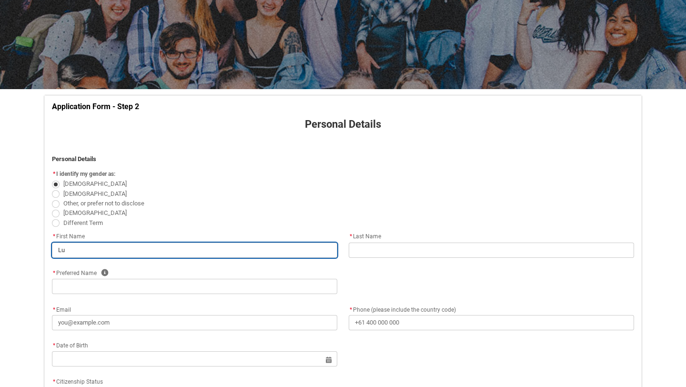
type lightning-primitive-input-simple "Luc"
type input "Luc"
type lightning-primitive-input-simple "[PERSON_NAME]"
type input "[PERSON_NAME]"
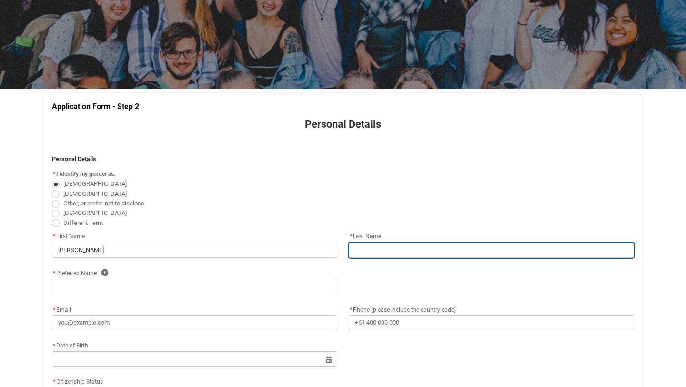
click at [408, 245] on input "REDU_Application_Form_for_Applicant flow" at bounding box center [491, 249] width 285 height 15
type lightning-primitive-input-simple "S"
type input "S"
type lightning-primitive-input-simple "St"
type input "St"
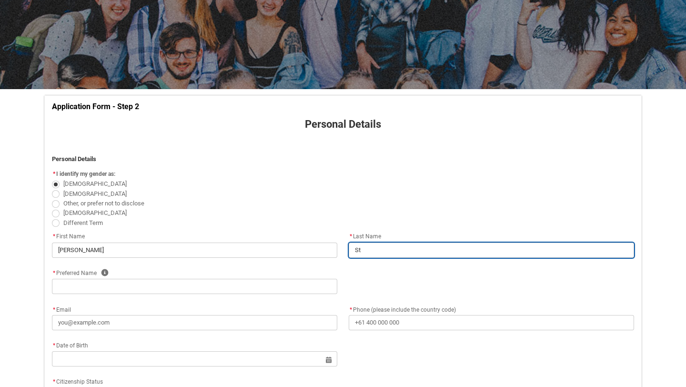
type lightning-primitive-input-simple "Ste"
type input "Ste"
type lightning-primitive-input-simple "Step"
type input "Step"
type lightning-primitive-input-simple "Steph"
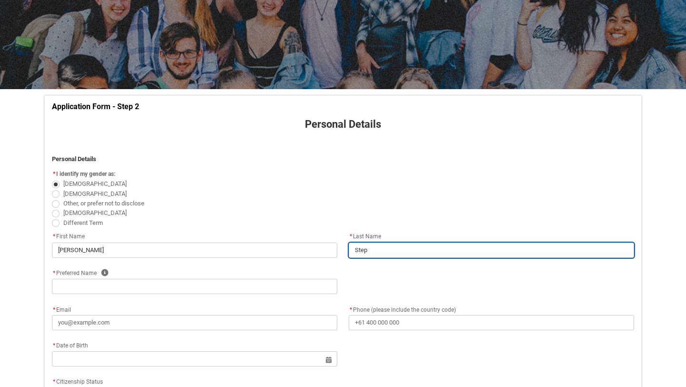
type input "Steph"
type lightning-primitive-input-simple "Stephe"
type input "Stephe"
type lightning-primitive-input-simple "[PERSON_NAME]"
type input "[PERSON_NAME]"
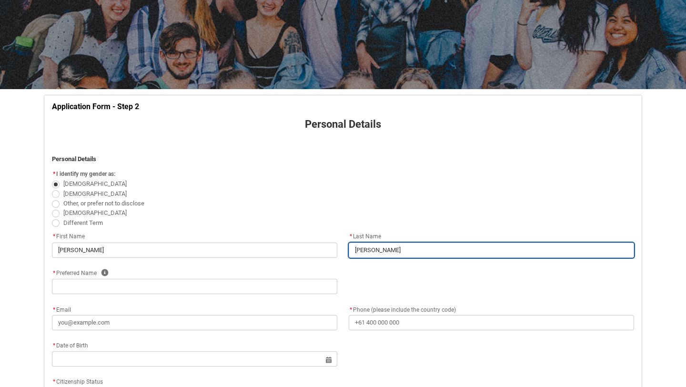
type lightning-primitive-input-simple "[PERSON_NAME]"
type input "[PERSON_NAME]"
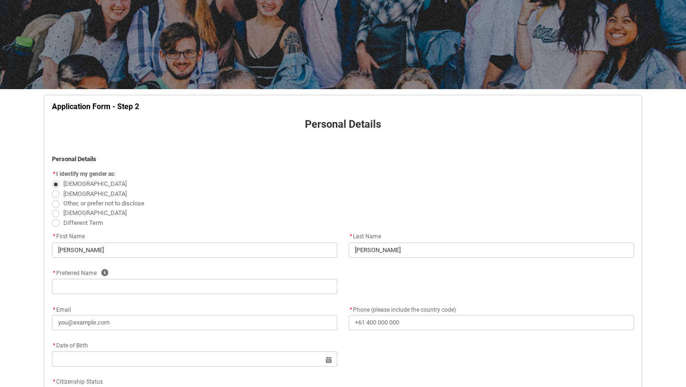
click at [229, 277] on div "* Preferred Name Help" at bounding box center [194, 272] width 285 height 11
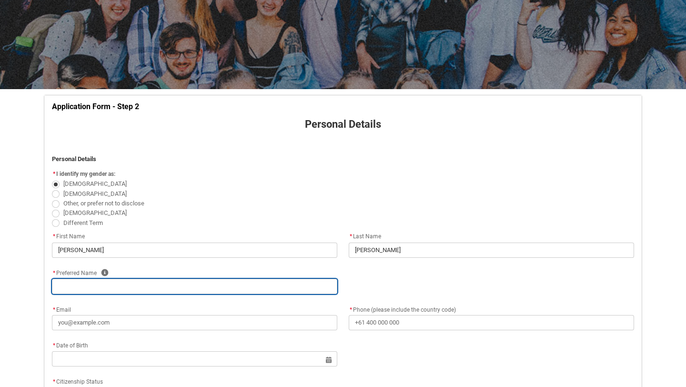
click at [225, 286] on input "REDU_Application_Form_for_Applicant flow" at bounding box center [194, 286] width 285 height 15
type lightning-primitive-input-simple "L"
type input "L"
type lightning-primitive-input-simple "Lu"
type input "Lu"
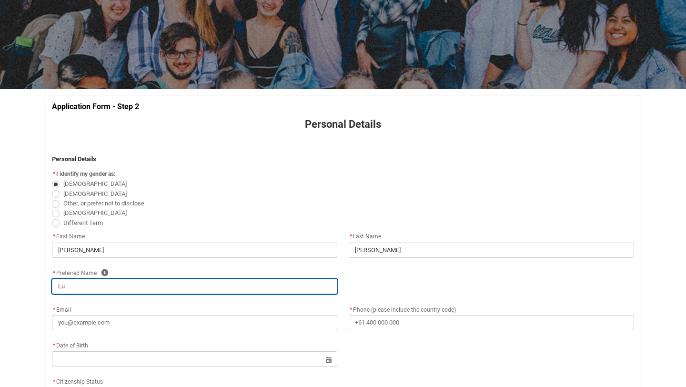
type lightning-primitive-input-simple "Luc"
type input "Luc"
type lightning-primitive-input-simple "[PERSON_NAME]"
type input "[PERSON_NAME]"
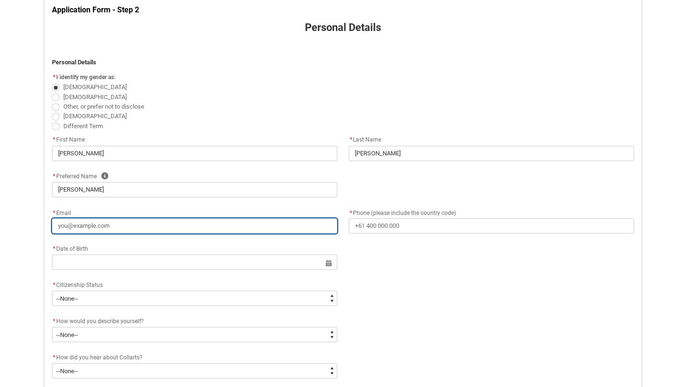
click at [224, 228] on input "* Email" at bounding box center [194, 225] width 285 height 15
type lightning-primitive-input-simple "l"
type input "l"
type lightning-primitive-input-simple "lu"
type input "lu"
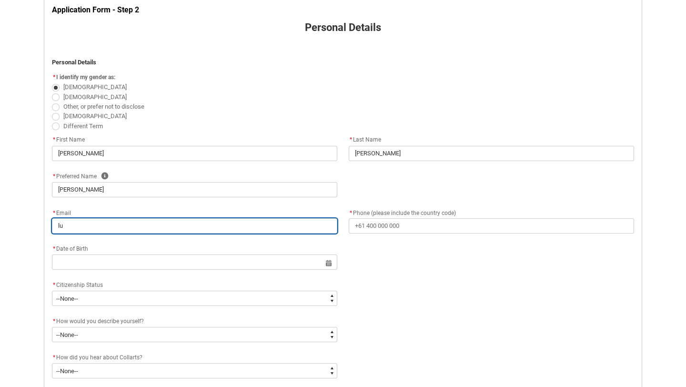
type lightning-primitive-input-simple "luc"
type input "luc"
type lightning-primitive-input-simple "[PERSON_NAME]"
type input "[PERSON_NAME]"
type lightning-primitive-input-simple "lucys"
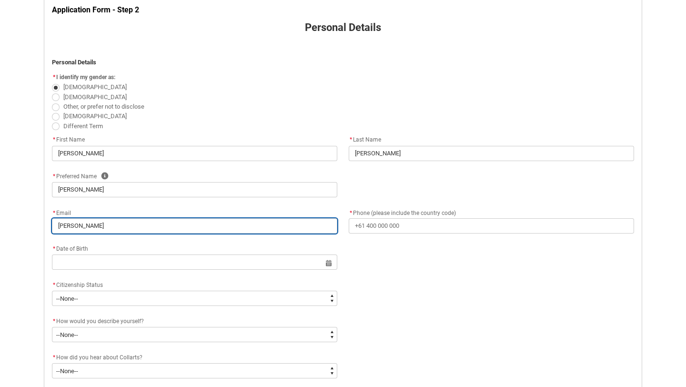
type input "lucys"
type lightning-primitive-input-simple "lucyst"
type input "lucyst"
type lightning-primitive-input-simple "lucyste"
type input "lucyste"
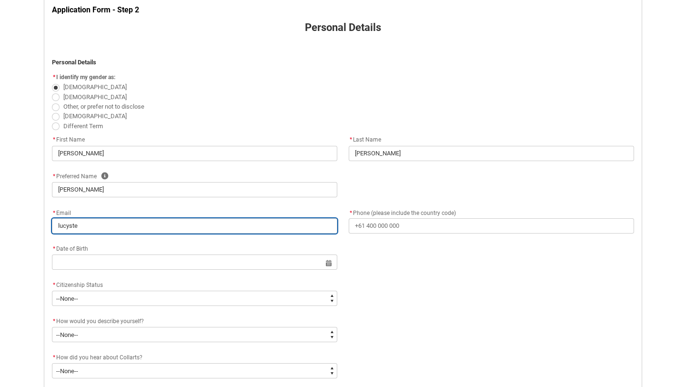
type lightning-primitive-input-simple "lucystep"
type input "lucystep"
type lightning-primitive-input-simple "lucysteph"
type input "lucysteph"
type lightning-primitive-input-simple "lucystephe"
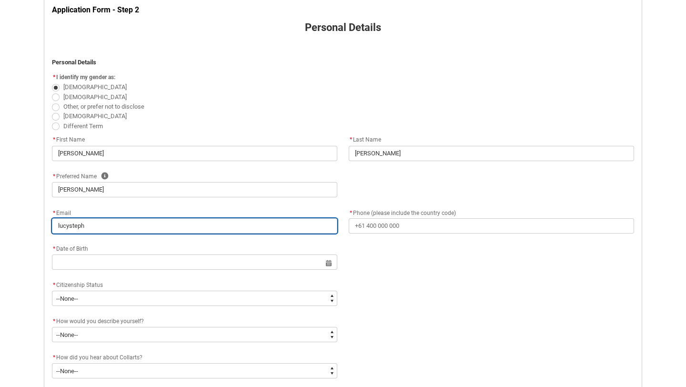
type input "lucystephe"
type lightning-primitive-input-simple "lucystephen"
type input "lucystephen"
type lightning-primitive-input-simple "lucystephens"
type input "lucystephens"
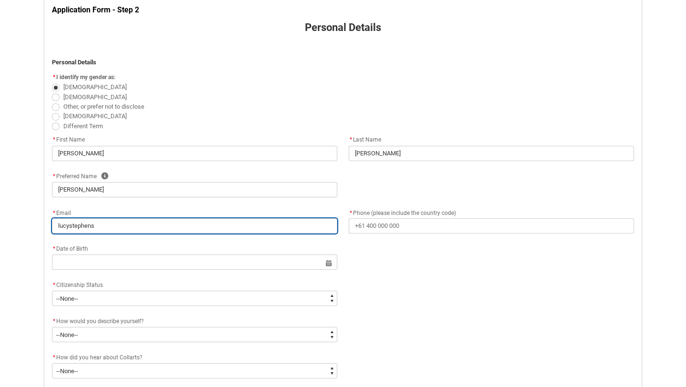
type lightning-primitive-input-simple "lucystephens2"
type input "lucystephens2"
type lightning-primitive-input-simple "lucystephens20"
type input "lucystephens20"
type lightning-primitive-input-simple "lucystephens205"
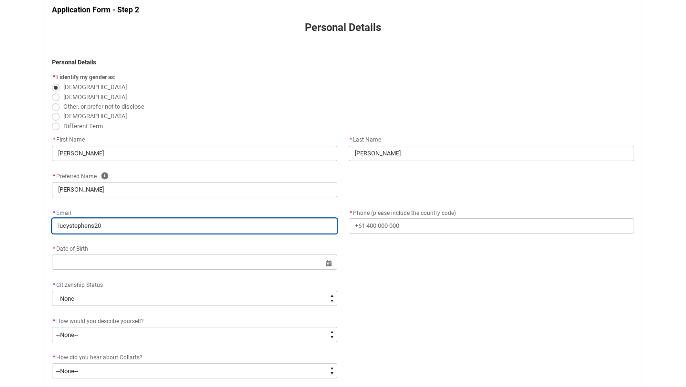
type input "lucystephens205"
type lightning-primitive-input-simple "lucystephens205@"
type input "lucystephens205@"
type lightning-primitive-input-simple "lucystephens205@g"
type input "lucystephens205@g"
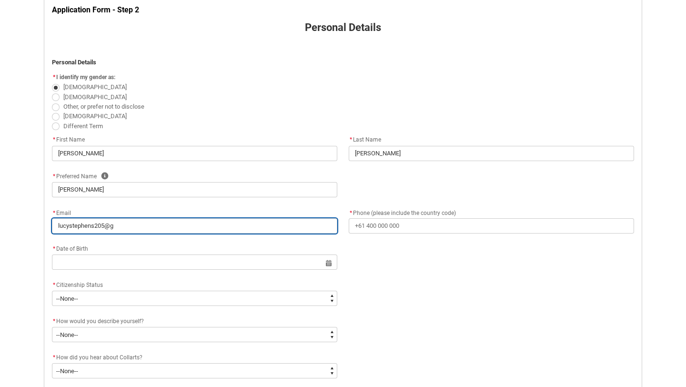
type lightning-primitive-input-simple "lucystephens205@gm"
type input "lucystephens205@gm"
type lightning-primitive-input-simple "lucystephens205@gma"
type input "lucystephens205@gma"
type lightning-primitive-input-simple "lucystephens205@gmai"
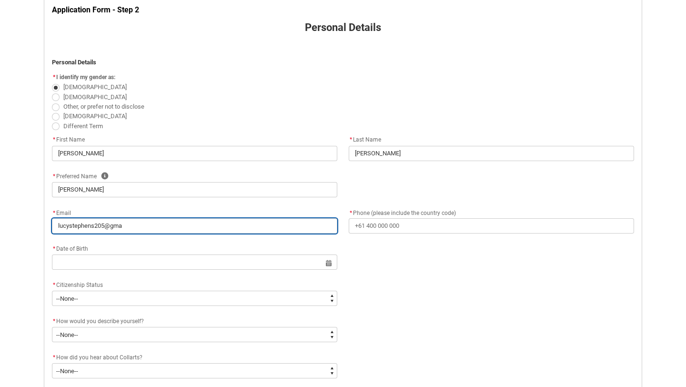
type input "lucystephens205@gmai"
type lightning-primitive-input-simple "[EMAIL_ADDRESS]"
type input "[EMAIL_ADDRESS]"
type lightning-primitive-input-simple "[EMAIL_ADDRESS]."
type input "[EMAIL_ADDRESS]."
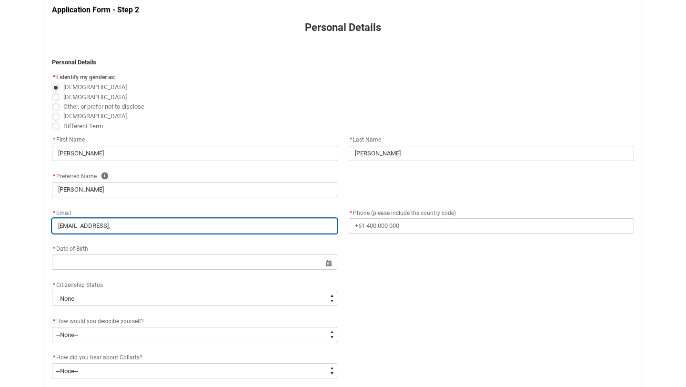
type lightning-primitive-input-simple "lucystephens205@gmail.c"
type input "lucystephens205@gmail.c"
type lightning-primitive-input-simple "[EMAIL_ADDRESS][DOMAIN_NAME]"
type input "[EMAIL_ADDRESS][DOMAIN_NAME]"
type lightning-primitive-input-simple "[EMAIL_ADDRESS][DOMAIN_NAME]"
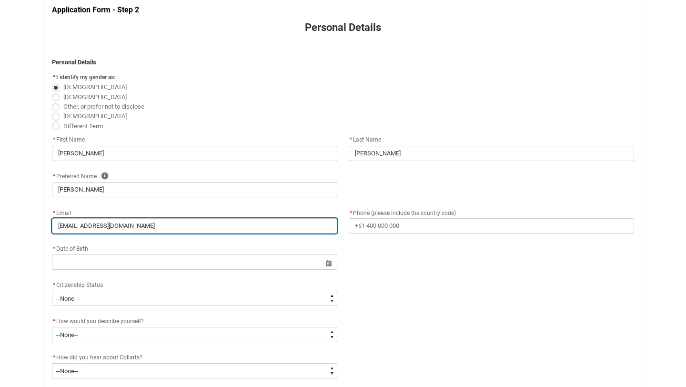
type input "[EMAIL_ADDRESS][DOMAIN_NAME]"
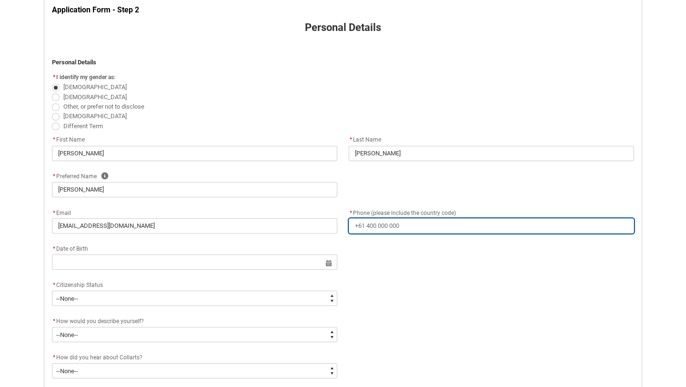
click at [439, 228] on input "* Phone (please include the country code)" at bounding box center [491, 225] width 285 height 15
type lightning-primitive-input-simple "+"
type input "+"
type lightning-primitive-input-simple "+6"
type input "+6"
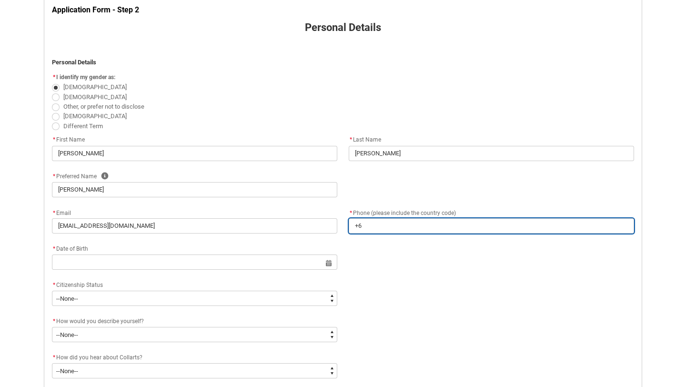
type lightning-primitive-input-simple "+61"
type input "+61"
type lightning-primitive-input-simple "+61"
type input "+61"
type lightning-primitive-input-simple "+61 4"
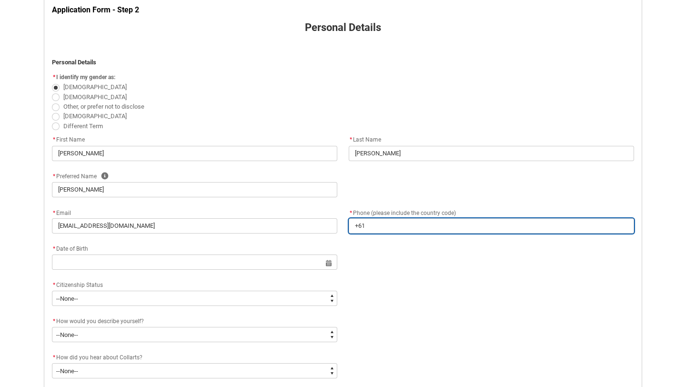
type input "+61 4"
type lightning-primitive-input-simple "+61 40"
type input "+61 40"
type lightning-primitive-input-simple "+61 403"
type input "+61 403"
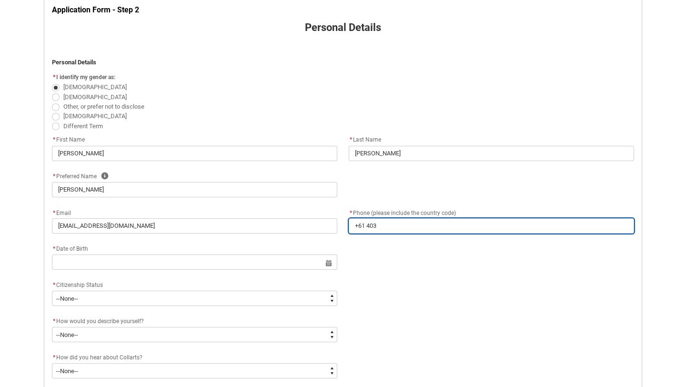
type lightning-primitive-input-simple "+61 403"
type input "+61 403"
type lightning-primitive-input-simple "+61 403 4"
type input "+61 403 4"
type lightning-primitive-input-simple "[PHONE_NUMBER]"
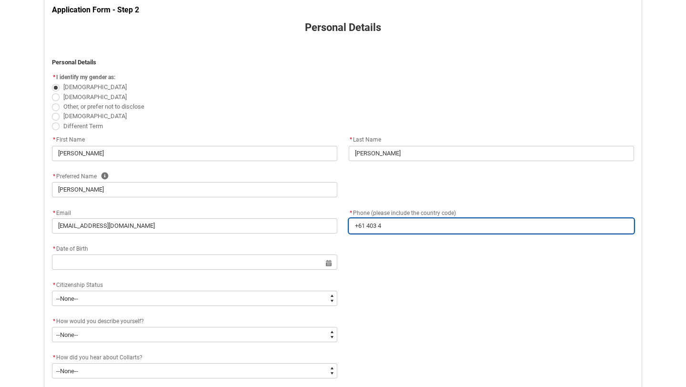
type input "[PHONE_NUMBER]"
type lightning-primitive-input-simple "[PHONE_NUMBER]"
type input "[PHONE_NUMBER]"
type lightning-primitive-input-simple "[PHONE_NUMBER]"
type input "[PHONE_NUMBER]"
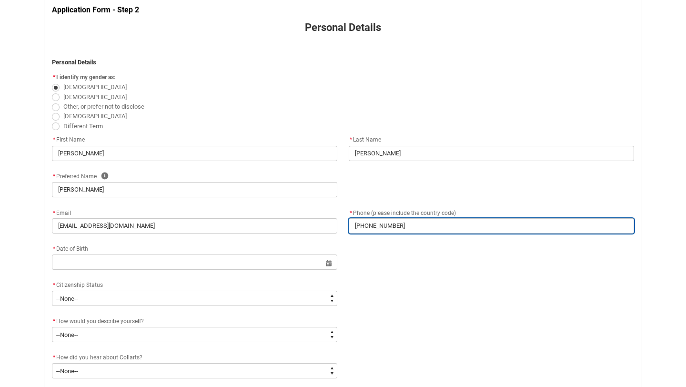
type lightning-primitive-input-simple "[PHONE_NUMBER]"
type input "[PHONE_NUMBER]"
type lightning-primitive-input-simple "[PHONE_NUMBER]"
type input "[PHONE_NUMBER]"
click at [389, 229] on input "[PHONE_NUMBER]" at bounding box center [491, 225] width 285 height 15
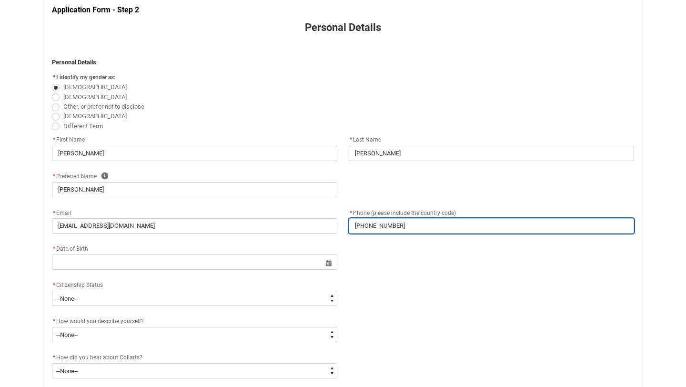
type lightning-primitive-input-simple "[PHONE_NUMBER]"
type input "[PHONE_NUMBER]"
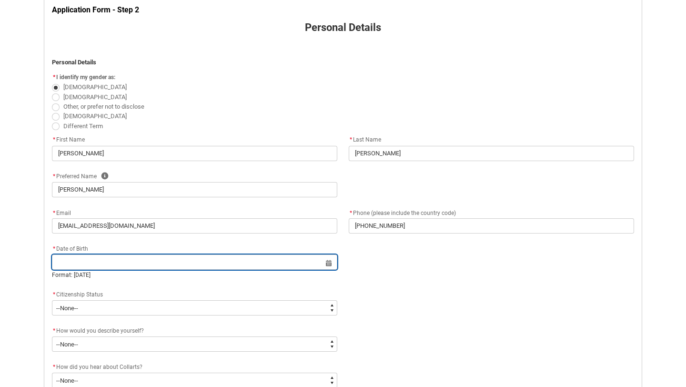
click at [190, 266] on input "REDU_Application_Form_for_Applicant flow" at bounding box center [194, 261] width 285 height 15
select select "2025"
type input "[DATE]"
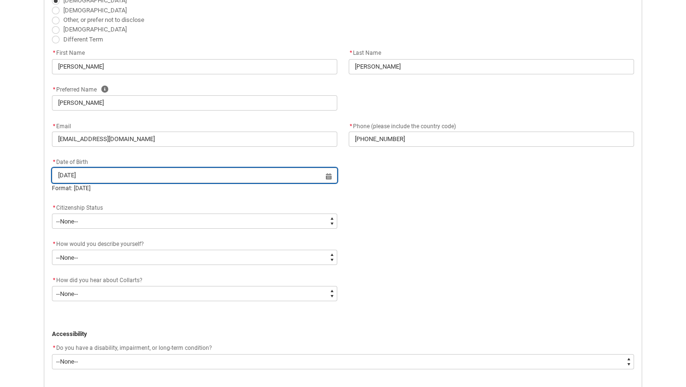
scroll to position [284, 0]
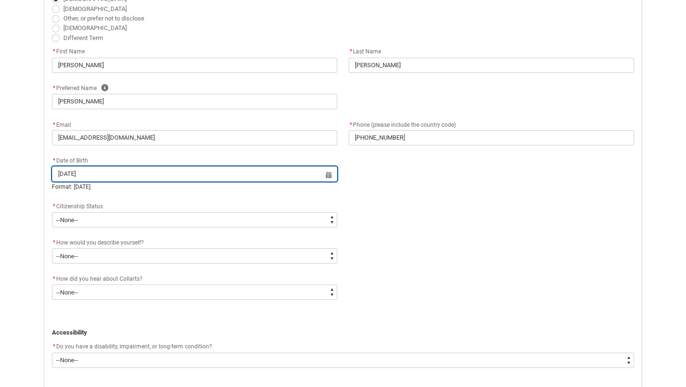
type lightning-datepicker "[DATE]"
type lightning-input "[DATE]"
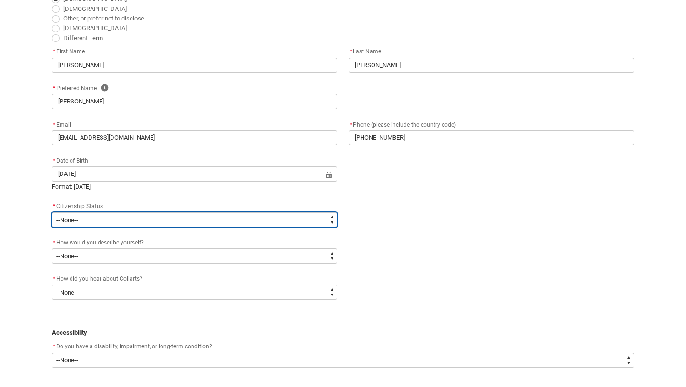
click at [180, 214] on select "--None-- [DEMOGRAPHIC_DATA] Humanitarian Visa [DEMOGRAPHIC_DATA] citizen Other …" at bounding box center [194, 219] width 285 height 15
type input "[DATE]"
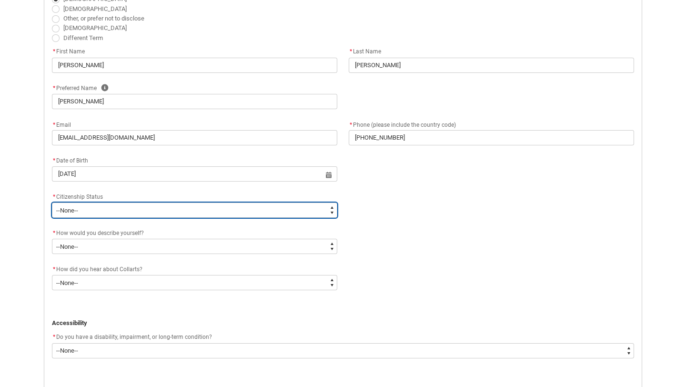
type lightning-select "Citizenship.1"
click at [52, 202] on select "--None-- [DEMOGRAPHIC_DATA] Humanitarian Visa [DEMOGRAPHIC_DATA] citizen Other …" at bounding box center [194, 209] width 285 height 15
select select "Citizenship.1"
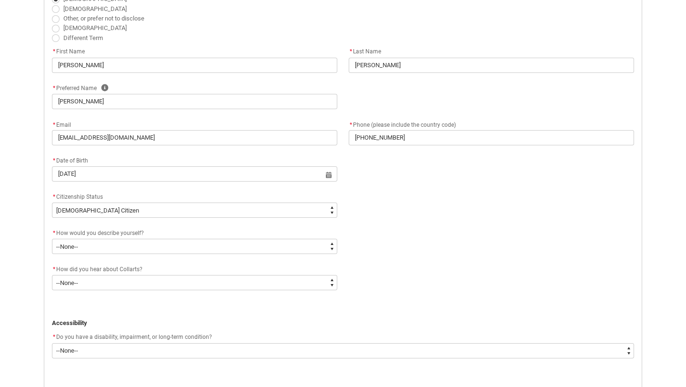
click at [197, 229] on div "* How would you describe yourself?" at bounding box center [194, 232] width 285 height 11
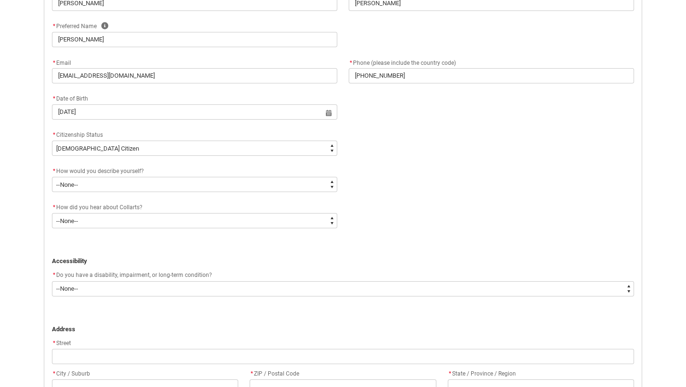
scroll to position [347, 0]
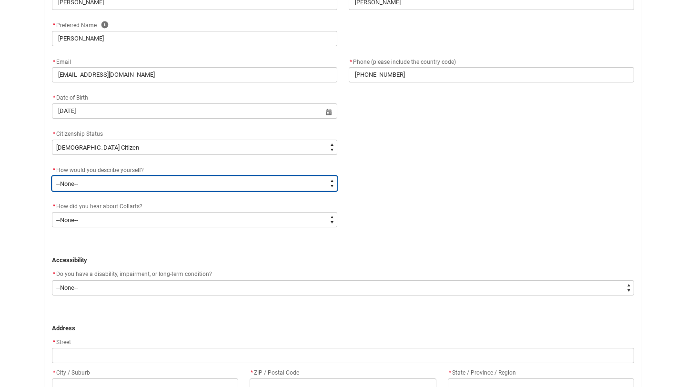
click at [157, 180] on select "--None-- I'm currently in Year 12 and planning what I'll do after school I've c…" at bounding box center [194, 183] width 285 height 15
type lightning-select "HSLC_Domestic_c"
click at [52, 176] on select "--None-- I'm currently in Year 12 and planning what I'll do after school I've c…" at bounding box center [194, 183] width 285 height 15
select select "HSLC_Domestic_c"
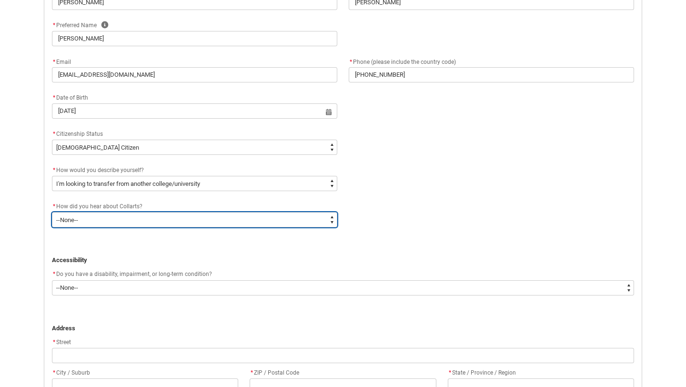
click at [188, 217] on select "--None-- Advertising - Facebook Advertising - Google Advertising - Instagram Ad…" at bounding box center [194, 219] width 285 height 15
type lightning-select "Heard_About_Collarts_Picklist.Word of mouth"
click at [52, 212] on select "--None-- Advertising - Facebook Advertising - Google Advertising - Instagram Ad…" at bounding box center [194, 219] width 285 height 15
select select "Heard_About_Collarts_Picklist.Word of mouth"
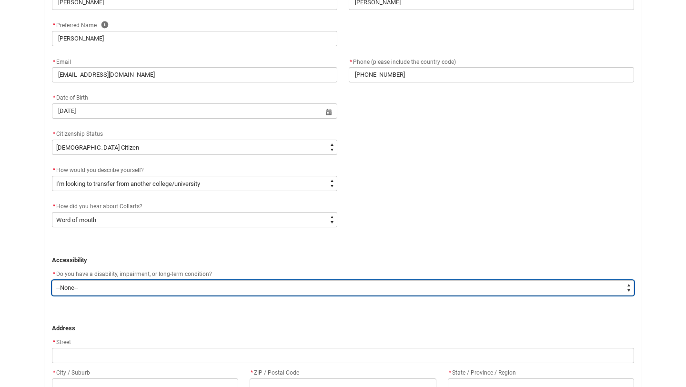
click at [208, 280] on select "--None-- Yes No" at bounding box center [343, 287] width 582 height 15
type lightning-select "No_TextChoice"
click at [52, 280] on select "--None-- Yes No" at bounding box center [343, 287] width 582 height 15
select select "No_TextChoice"
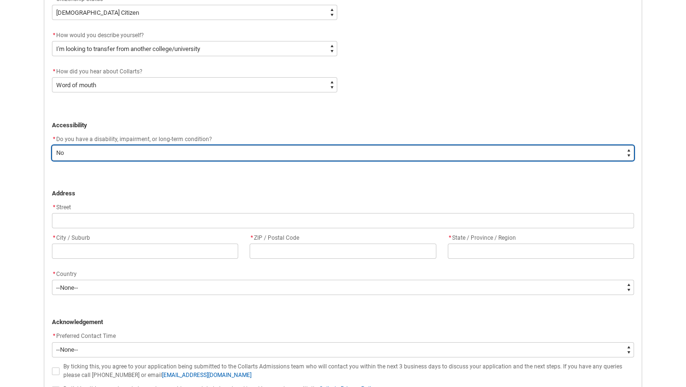
scroll to position [485, 0]
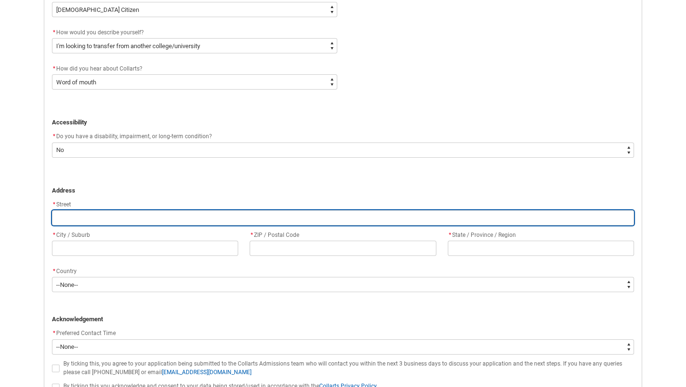
click at [171, 217] on input "REDU_Application_Form_for_Applicant flow" at bounding box center [343, 217] width 582 height 15
type lightning-primitive-input-simple "1"
type input "1"
type lightning-primitive-input-simple "10"
type input "10"
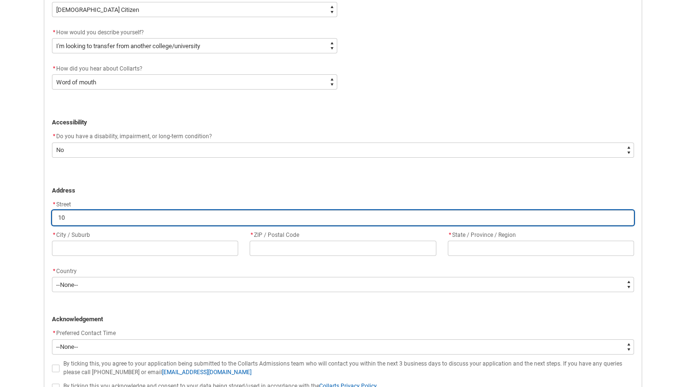
type lightning-primitive-input-simple "102"
type input "102"
type lightning-primitive-input-simple "102?"
type input "102?"
type lightning-primitive-input-simple "102?1"
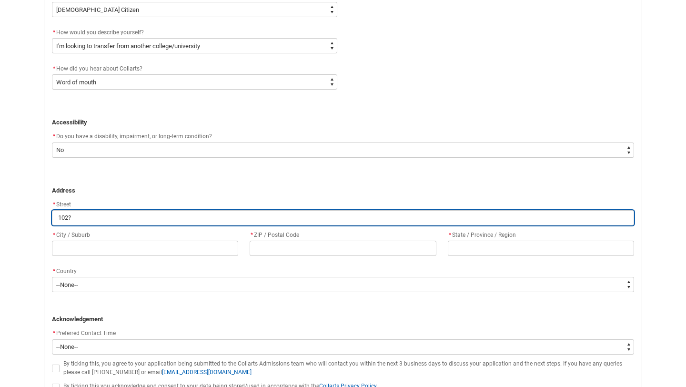
type input "102?1"
type lightning-primitive-input-simple "102?10"
type input "102?10"
type lightning-primitive-input-simple "102?1"
type input "102?1"
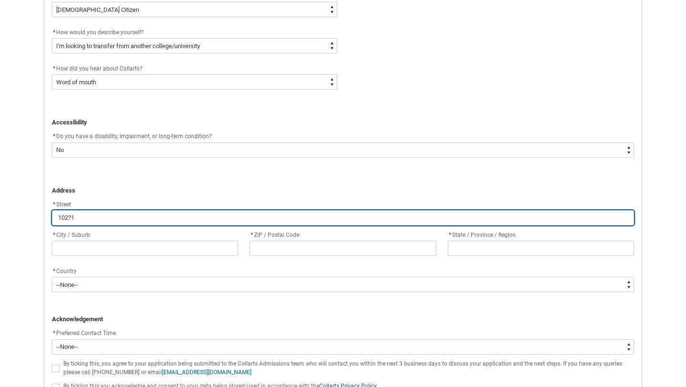
type lightning-primitive-input-simple "102?"
type input "102?"
type lightning-primitive-input-simple "102"
type input "102"
type lightning-primitive-input-simple "102/"
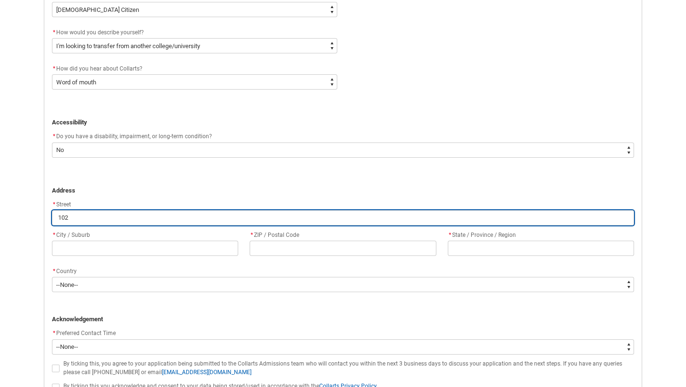
type input "102/"
type lightning-primitive-input-simple "102/1"
type input "102/1"
type lightning-primitive-input-simple "102/10"
type input "102/10"
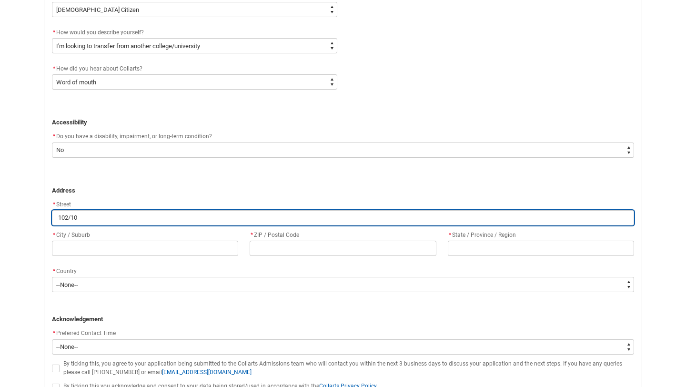
type lightning-primitive-input-simple "102/10"
type input "102/10"
type lightning-primitive-input-simple "102/10 P"
type input "102/10 P"
type lightning-primitive-input-simple "102/10 Po"
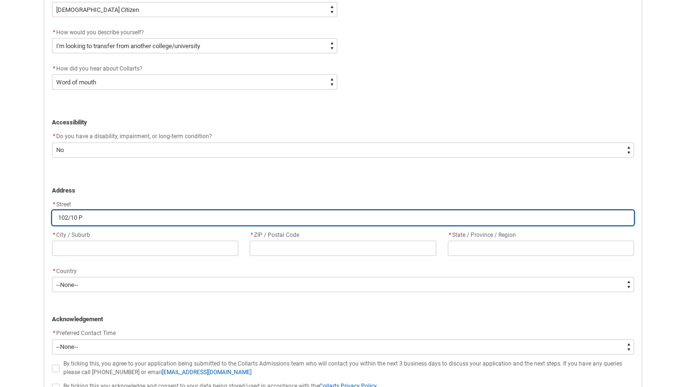
type input "102/10 Po"
type lightning-primitive-input-simple "102/10 Por"
type input "102/10 Por"
type lightning-primitive-input-simple "102/10 Port"
type input "102/10 Port"
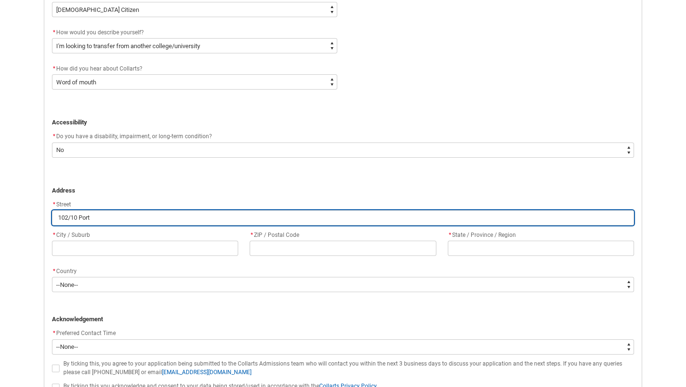
type lightning-primitive-input-simple "102/10 Porte"
type input "102/10 Porte"
type lightning-primitive-input-simple "102/10 [PERSON_NAME]"
type input "102/10 [PERSON_NAME]"
type lightning-primitive-input-simple "102/10 [PERSON_NAME]"
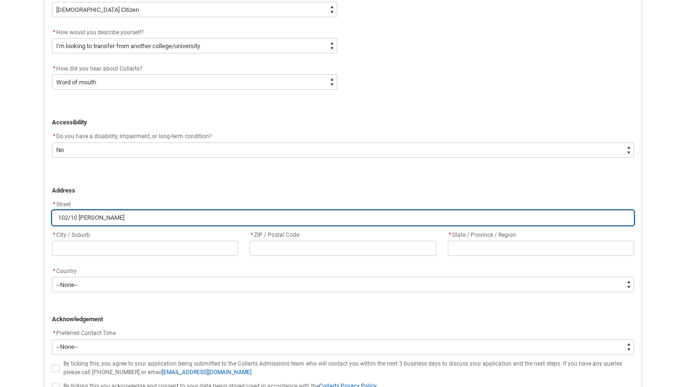
type input "102/10 [PERSON_NAME]"
type lightning-primitive-input-simple "102/10 [PERSON_NAME] S"
type input "102/10 [PERSON_NAME] S"
type lightning-primitive-input-simple "[STREET_ADDRESS][PERSON_NAME]"
type input "[STREET_ADDRESS][PERSON_NAME]"
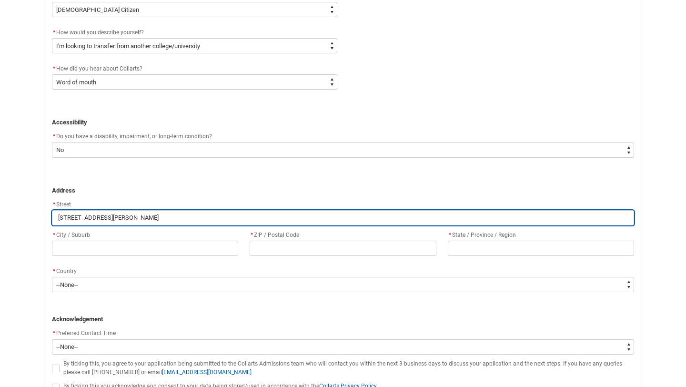
type lightning-primitive-input-simple "[STREET_ADDRESS][PERSON_NAME]"
type input "[STREET_ADDRESS][PERSON_NAME]"
type lightning-primitive-input-simple "[STREET_ADDRESS][PERSON_NAME]"
type input "[STREET_ADDRESS][PERSON_NAME]"
type lightning-primitive-input-simple "[STREET_ADDRESS][PERSON_NAME]"
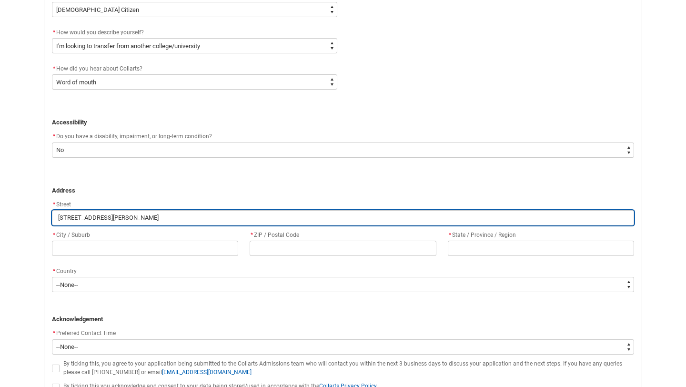
type input "[STREET_ADDRESS][PERSON_NAME]"
type lightning-primitive-input-simple "[STREET_ADDRESS][PERSON_NAME]"
type input "[STREET_ADDRESS][PERSON_NAME]"
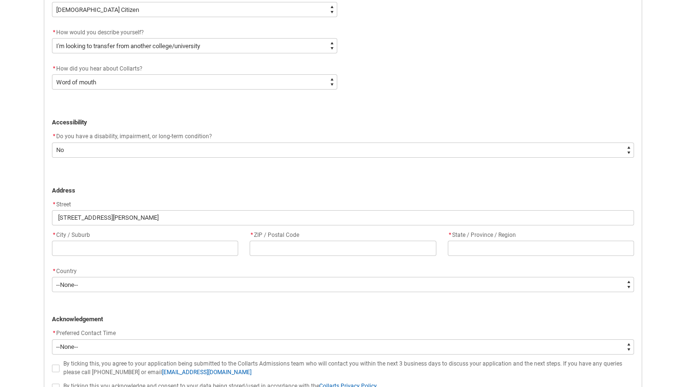
type lightning-primitive-input-simple "Prahran"
type lightning-primitive-input-simple "3181"
type lightning-primitive-input-simple "Victoria"
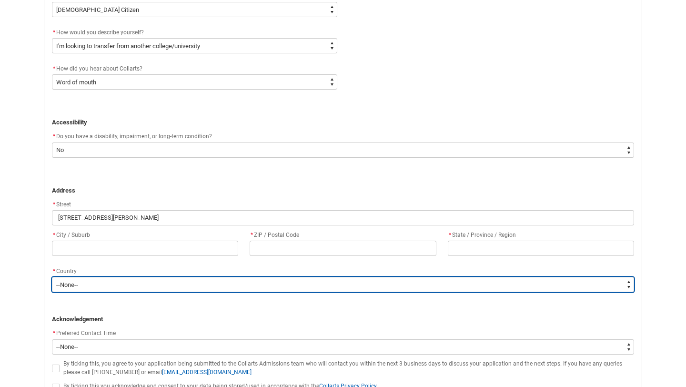
type lightning-select "Country_Choice.1101"
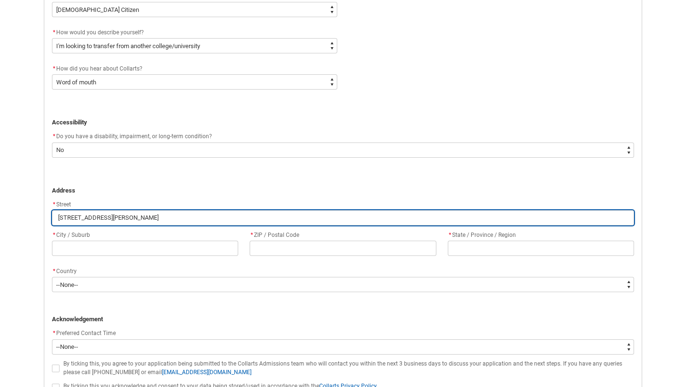
type input "Prahran"
type input "3181"
type input "Victoria"
select select "Country_Choice.1101"
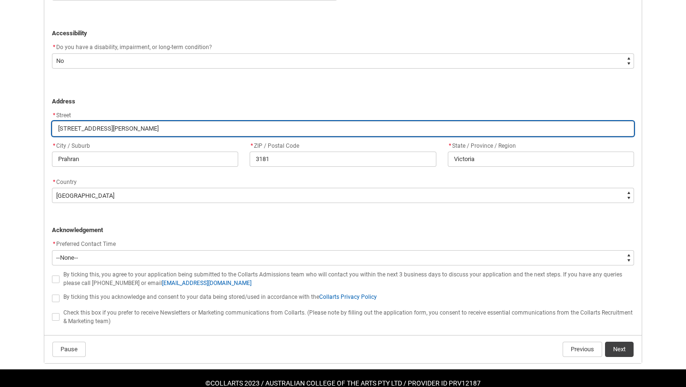
scroll to position [595, 0]
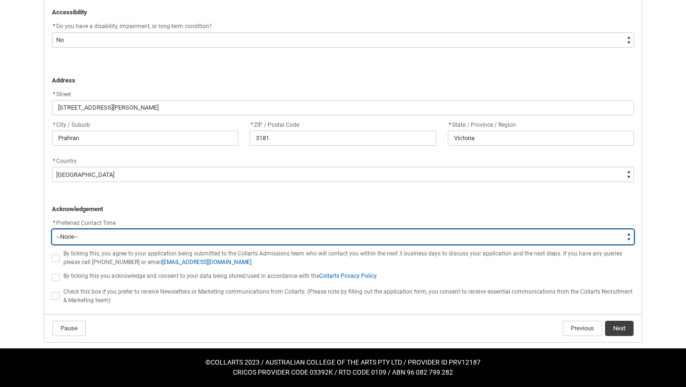
click at [166, 232] on select "--None-- Morning (9:00AM-12:00PM) Afternoon (12:00PM-5:00PM)" at bounding box center [343, 236] width 582 height 15
type lightning-select "P_Contact_Time_Morning"
click at [52, 229] on select "--None-- Morning (9:00AM-12:00PM) Afternoon (12:00PM-5:00PM)" at bounding box center [343, 236] width 582 height 15
select select "P_Contact_Time_Morning"
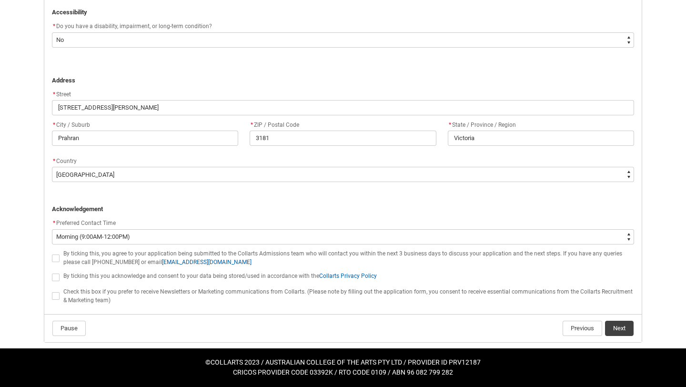
click at [74, 259] on span "By ticking this, you agree to your application being submitted to the Collarts …" at bounding box center [342, 257] width 559 height 15
checkbox input "true"
click at [73, 282] on flowruntime-screen-field "By ticking this you acknowledge and consent to your data being stored/used in a…" at bounding box center [342, 278] width 593 height 16
click at [50, 276] on flowruntime-screen-field "By ticking this you acknowledge and consent to your data being stored/used in a…" at bounding box center [342, 278] width 593 height 16
click at [58, 276] on span "REDU_Application_Form_for_Applicant flow" at bounding box center [56, 277] width 8 height 8
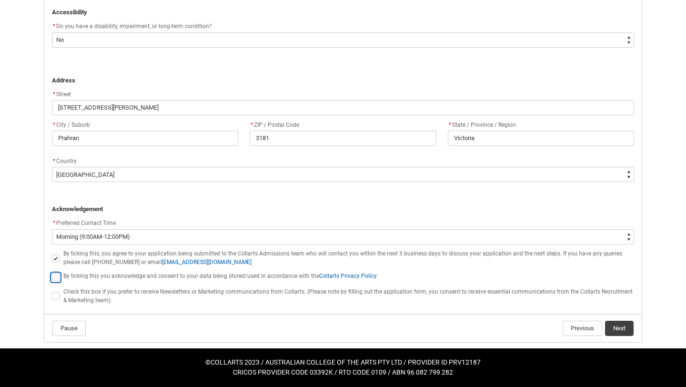
click at [52, 272] on input "REDU_Application_Form_for_Applicant flow" at bounding box center [51, 271] width 0 height 0
type lightning-input "true"
checkbox input "true"
click at [621, 323] on button "Next" at bounding box center [619, 327] width 29 height 15
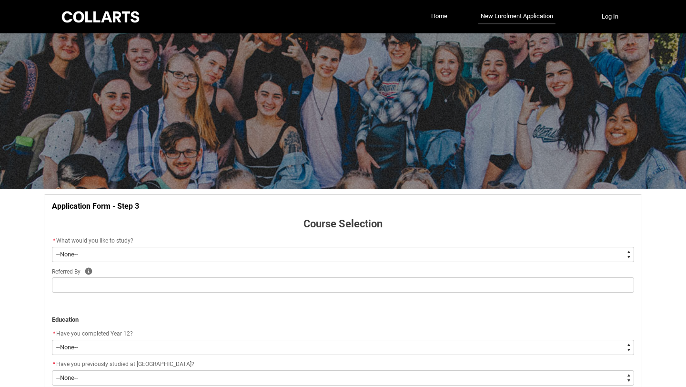
scroll to position [100, 0]
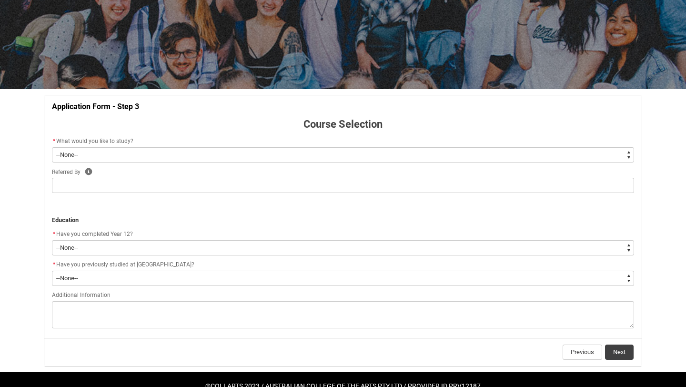
click at [138, 160] on select "--None-- Diploma Bachelor Post Graduate" at bounding box center [343, 154] width 582 height 15
type lightning-select "WhichDegree_Bachelor"
click at [52, 147] on select "--None-- Diploma Bachelor Post Graduate" at bounding box center [343, 154] width 582 height 15
select select "WhichDegree_Bachelor"
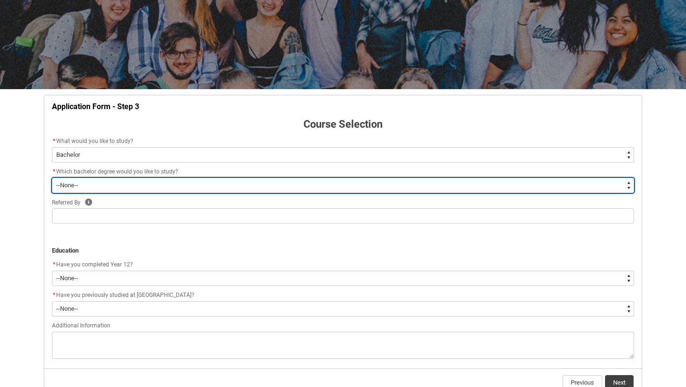
click at [171, 182] on select "--None-- Bachelor of 2D Animation Bachelor of Applied Business (Entertainment M…" at bounding box center [343, 185] width 582 height 15
type lightning-select "ProgramChoice_Degree.001OZ000003zKEkYAM"
click at [52, 178] on select "--None-- Bachelor of 2D Animation Bachelor of Applied Business (Entertainment M…" at bounding box center [343, 185] width 582 height 15
select select "ProgramChoice_Degree.001OZ000003zKEkYAM"
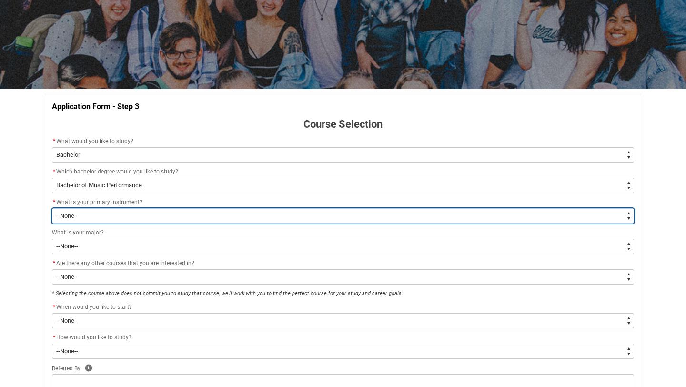
click at [180, 211] on select "--None-- Bass Bass Guitar [PERSON_NAME] Drums/Percussion Guitar Piano/Keys Stri…" at bounding box center [343, 215] width 582 height 15
type lightning-select "Instrument_Choice.Vocals"
click at [52, 208] on select "--None-- Bass Bass Guitar [PERSON_NAME] Drums/Percussion Guitar Piano/Keys Stri…" at bounding box center [343, 215] width 582 height 15
select select "Instrument_Choice.Vocals"
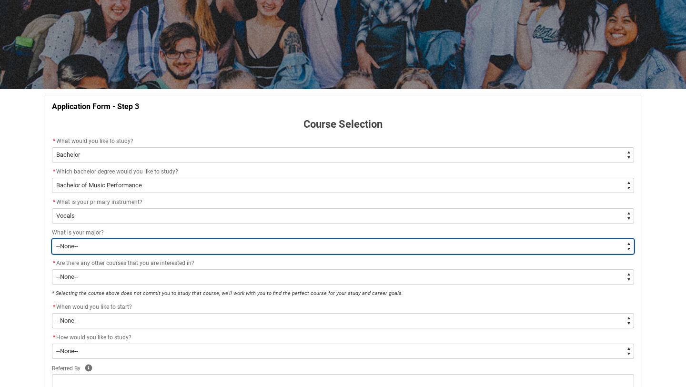
click at [180, 249] on select "--None-- Songwriter Instrumental Vocal Unsure" at bounding box center [343, 246] width 582 height 15
type lightning-select "Course_Major.Songwriter"
click at [52, 239] on select "--None-- Songwriter Instrumental Vocal Unsure" at bounding box center [343, 246] width 582 height 15
select select "Course_Major.Songwriter"
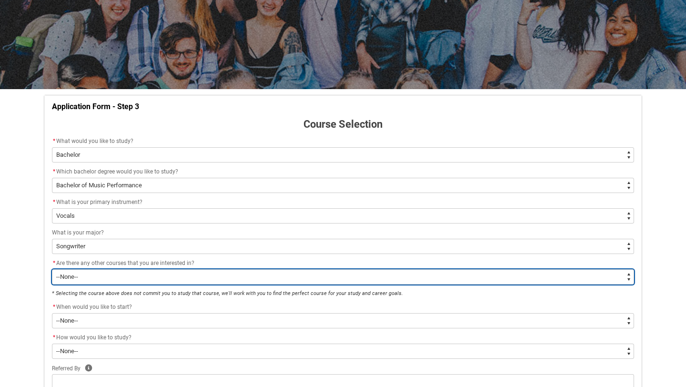
click at [163, 274] on select "--None-- Yes No" at bounding box center [343, 276] width 582 height 15
click at [52, 269] on select "--None-- Yes No" at bounding box center [343, 276] width 582 height 15
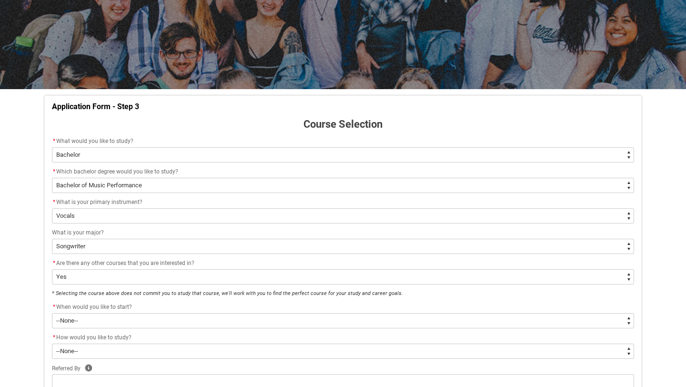
click at [166, 312] on div "* When would you like to start?" at bounding box center [343, 306] width 582 height 11
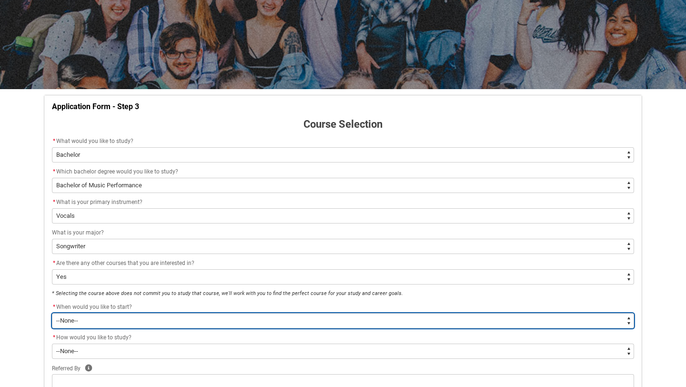
click at [163, 319] on select "--None-- Trimester 1 2026, starting [DATE]" at bounding box center [343, 320] width 582 height 15
click at [52, 313] on select "--None-- Trimester 1 2026, starting [DATE]" at bounding box center [343, 320] width 582 height 15
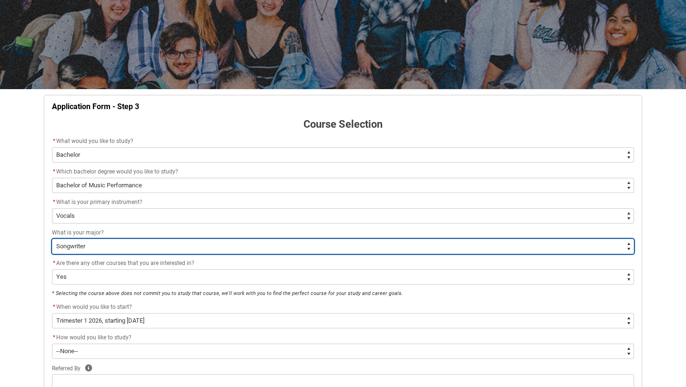
click at [150, 246] on select "--None-- Songwriter Instrumental Vocal Unsure" at bounding box center [343, 246] width 582 height 15
click at [52, 239] on select "--None-- Songwriter Instrumental Vocal Unsure" at bounding box center [343, 246] width 582 height 15
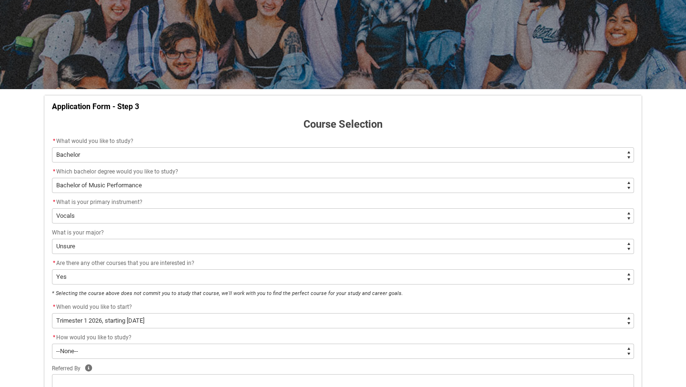
click at [150, 228] on div "What is your major?" at bounding box center [343, 232] width 582 height 11
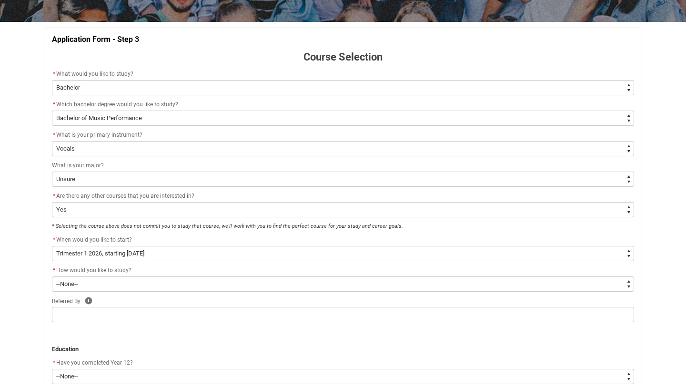
scroll to position [166, 0]
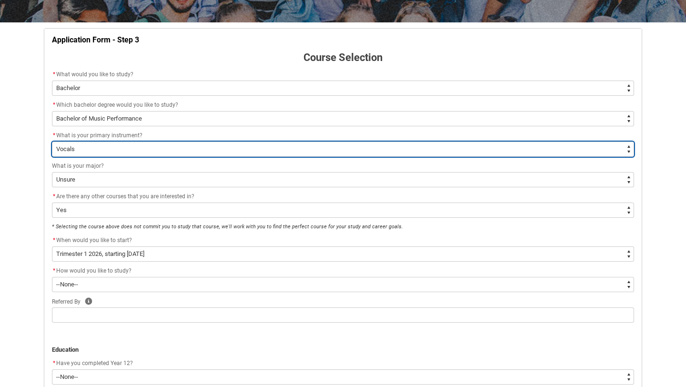
click at [138, 145] on select "--None-- Bass Bass Guitar [PERSON_NAME] Drums/Percussion Guitar Piano/Keys Stri…" at bounding box center [343, 148] width 582 height 15
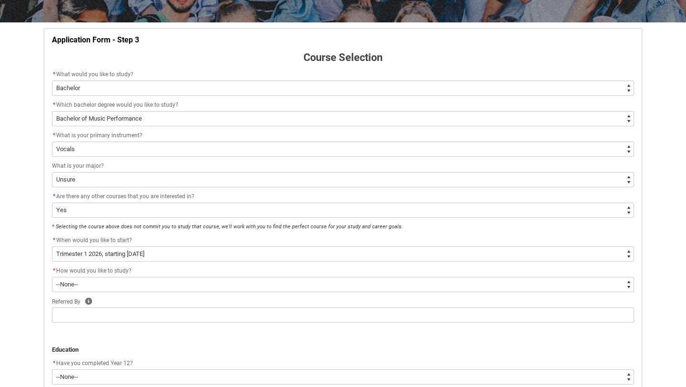
click at [59, 166] on span "What is your major?" at bounding box center [78, 165] width 52 height 7
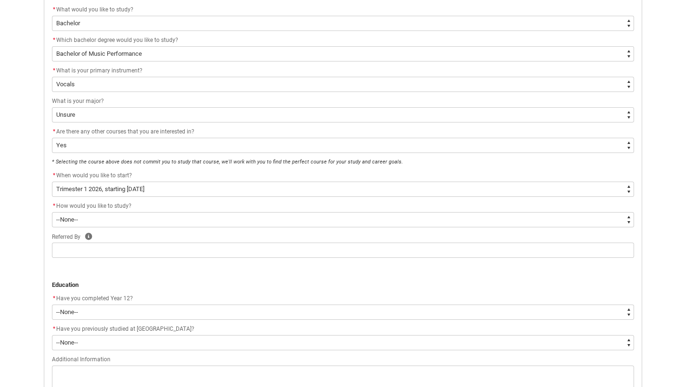
scroll to position [242, 0]
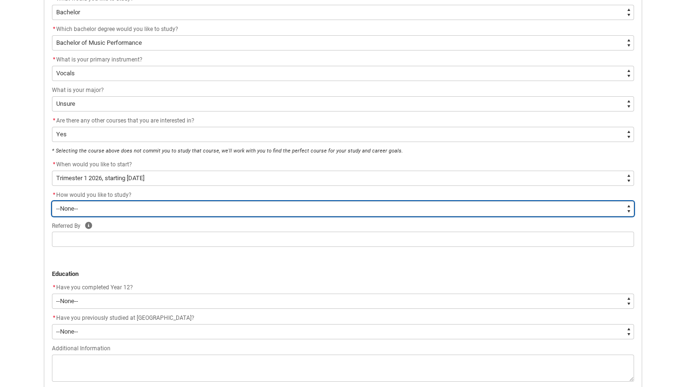
click at [97, 209] on select "--None-- On-campus" at bounding box center [343, 208] width 582 height 15
click at [52, 201] on select "--None-- On-campus" at bounding box center [343, 208] width 582 height 15
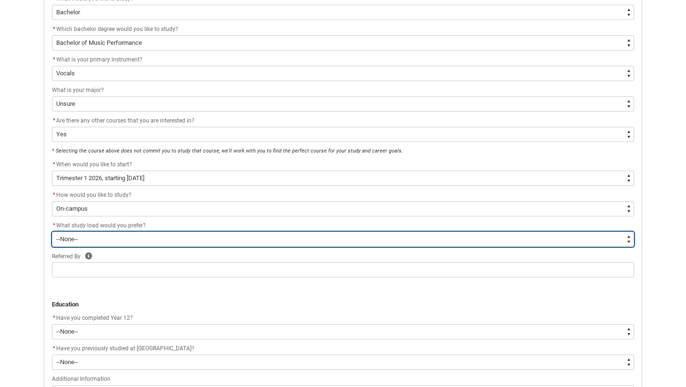
click at [144, 234] on select "--None-- Full-time Part-time" at bounding box center [343, 238] width 582 height 15
click at [52, 231] on select "--None-- Full-time Part-time" at bounding box center [343, 238] width 582 height 15
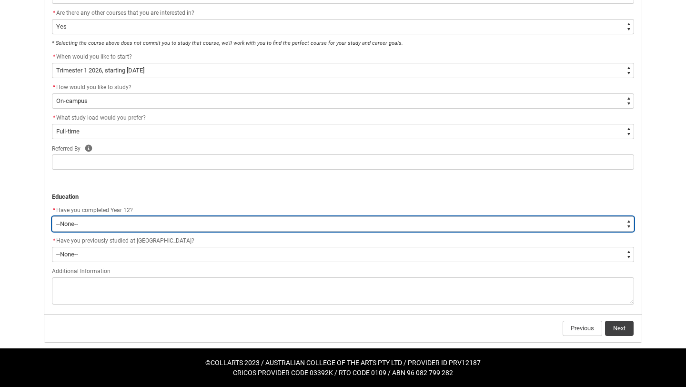
click at [130, 224] on select "--None-- Yes No Other" at bounding box center [343, 223] width 582 height 15
click at [52, 216] on select "--None-- Yes No Other" at bounding box center [343, 223] width 582 height 15
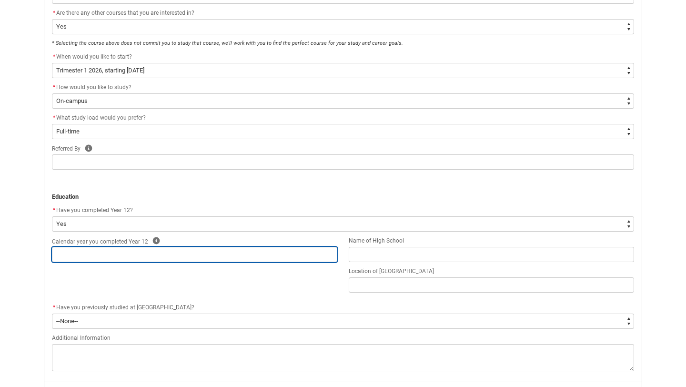
click at [127, 257] on input "REDU_Application_Form_for_Applicant flow" at bounding box center [194, 254] width 285 height 15
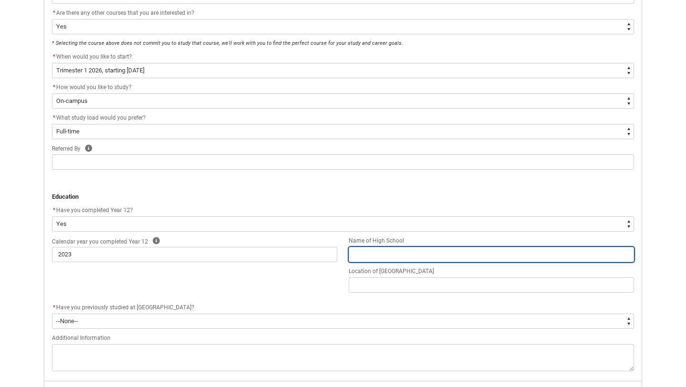
click at [380, 250] on input "REDU_Application_Form_for_Applicant flow" at bounding box center [491, 254] width 285 height 15
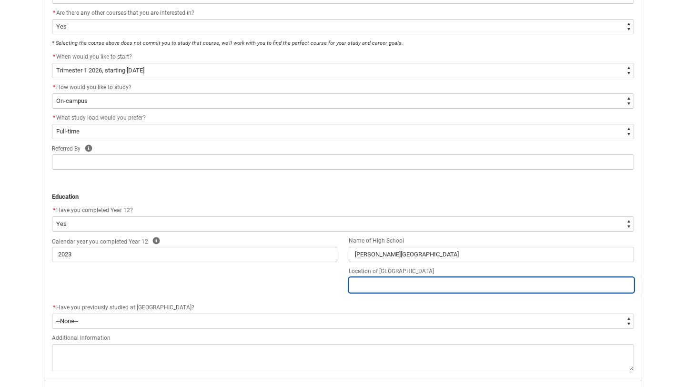
click at [401, 283] on input "REDU_Application_Form_for_Applicant flow" at bounding box center [491, 284] width 285 height 15
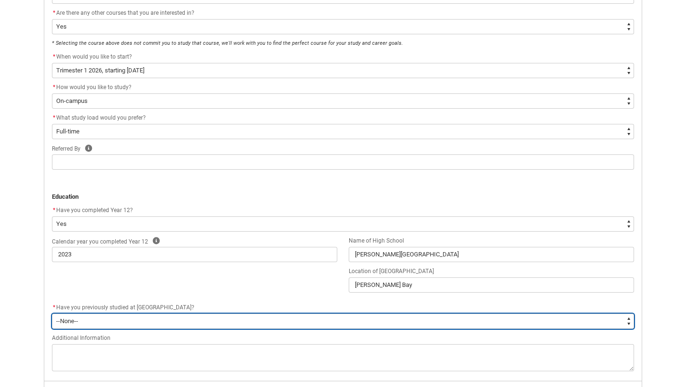
click at [195, 323] on select "--None-- Yes No" at bounding box center [343, 320] width 582 height 15
click at [52, 313] on select "--None-- Yes No" at bounding box center [343, 320] width 582 height 15
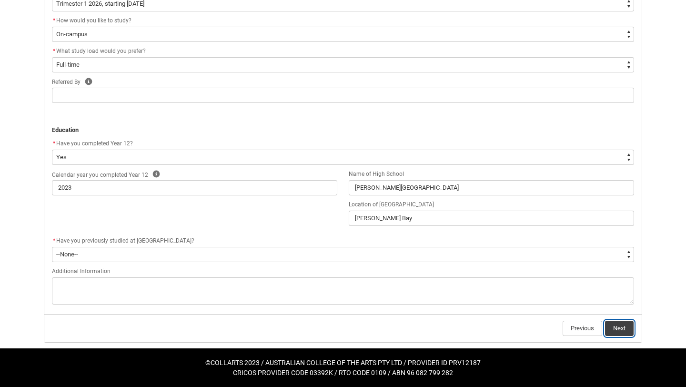
click at [631, 328] on button "Next" at bounding box center [619, 327] width 29 height 15
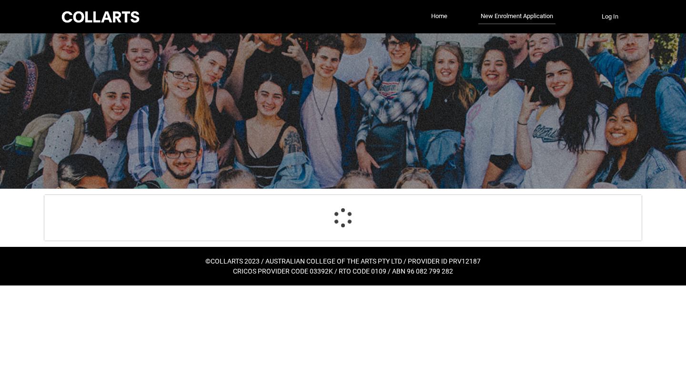
scroll to position [0, 0]
